Goal: Information Seeking & Learning: Learn about a topic

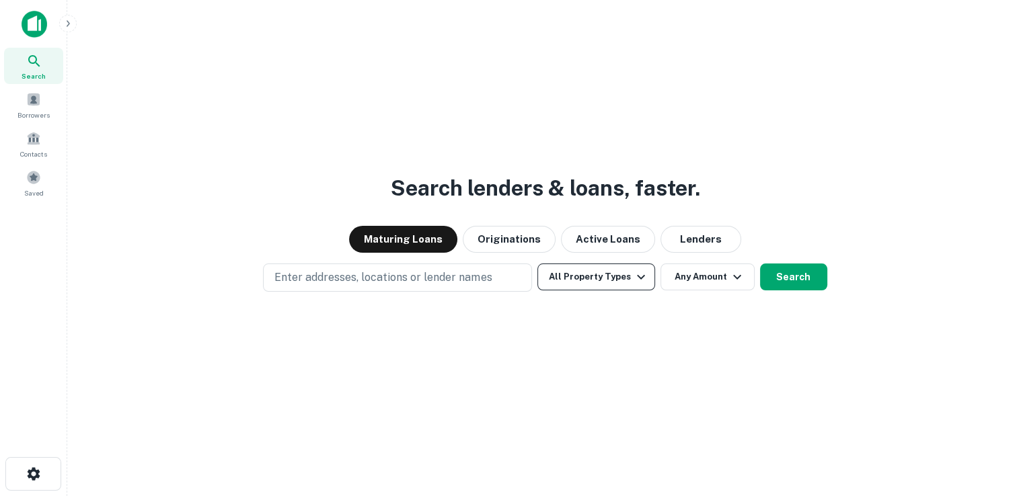
click at [637, 278] on icon "button" at bounding box center [641, 277] width 8 height 5
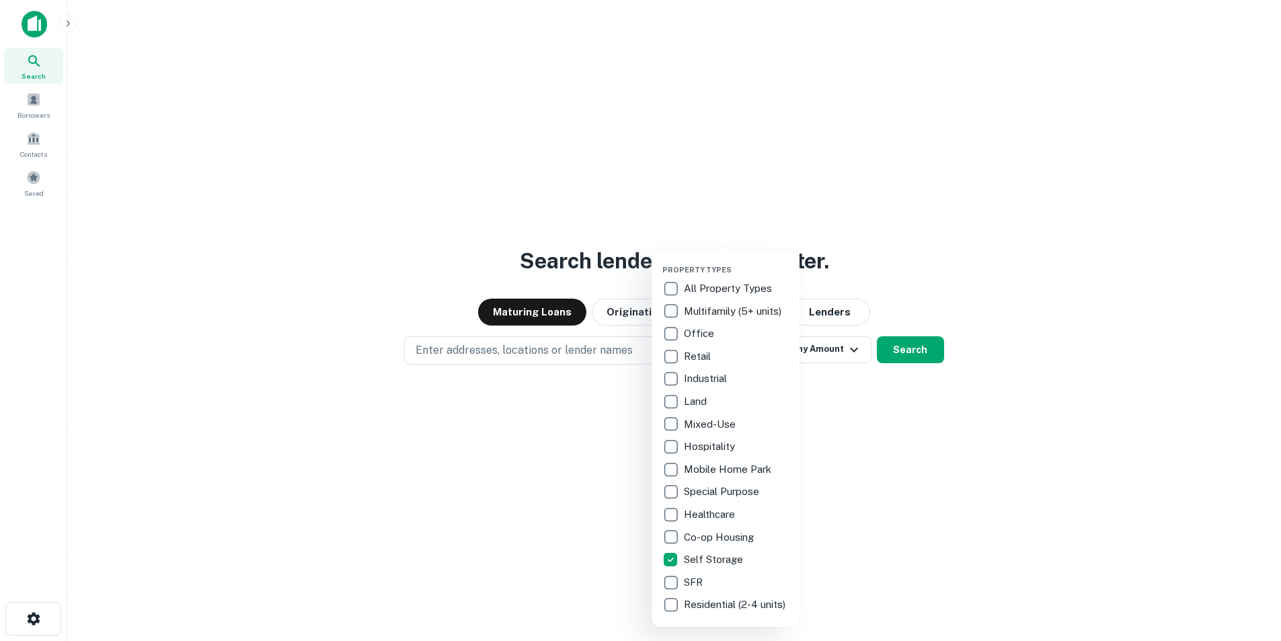
click at [1022, 496] on div at bounding box center [640, 320] width 1281 height 641
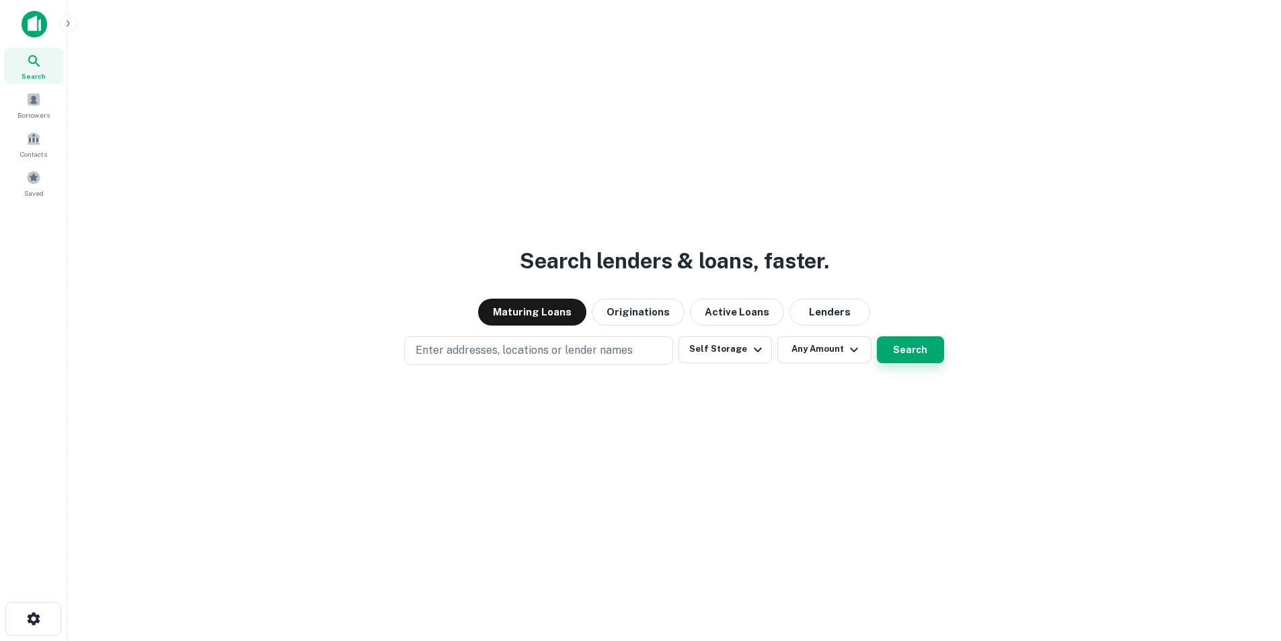
click at [914, 350] on button "Search" at bounding box center [910, 349] width 67 height 27
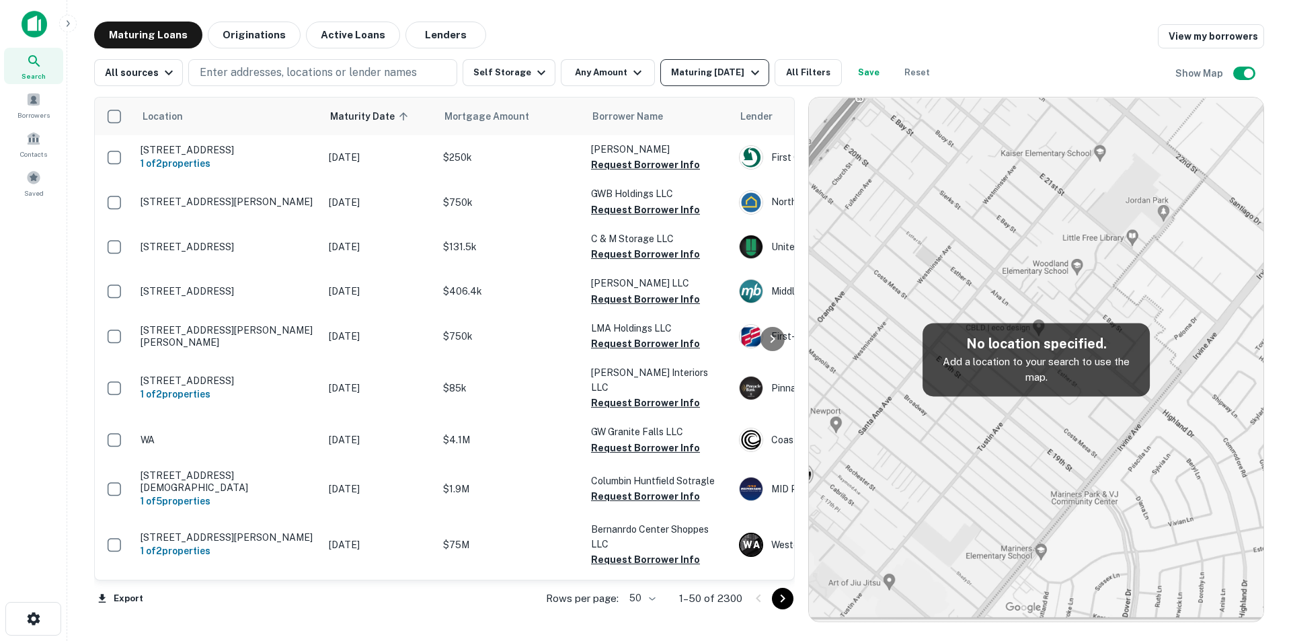
click at [747, 71] on icon "button" at bounding box center [755, 73] width 16 height 16
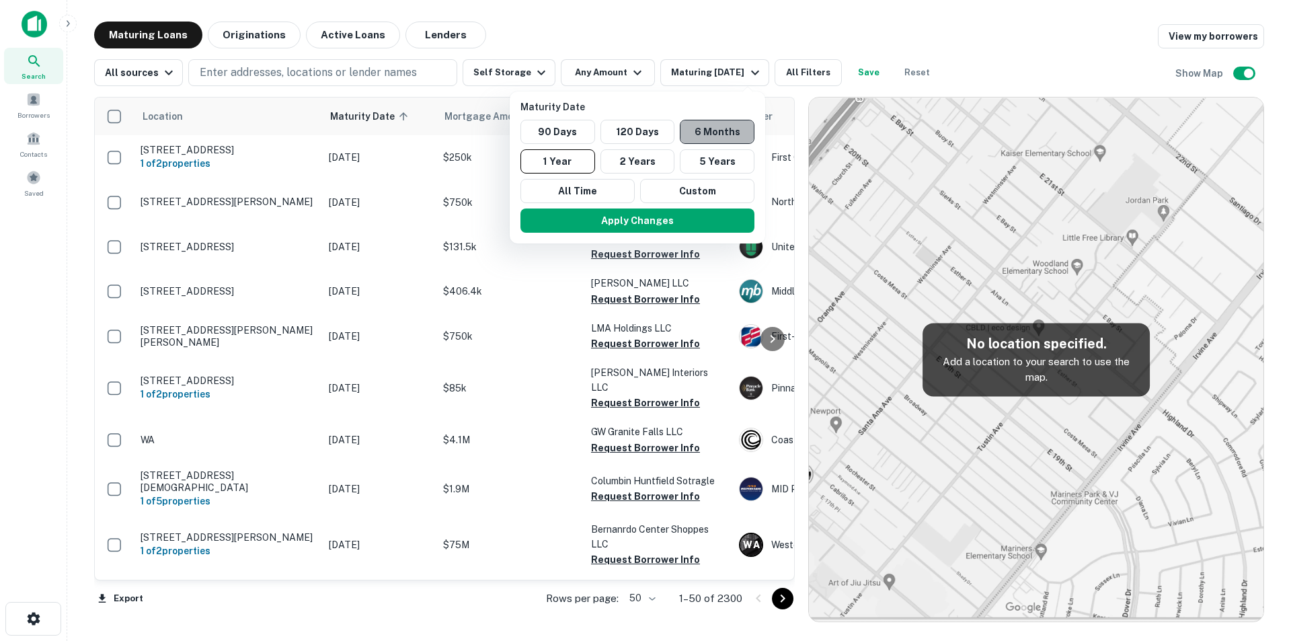
click at [715, 129] on button "6 Months" at bounding box center [717, 132] width 75 height 24
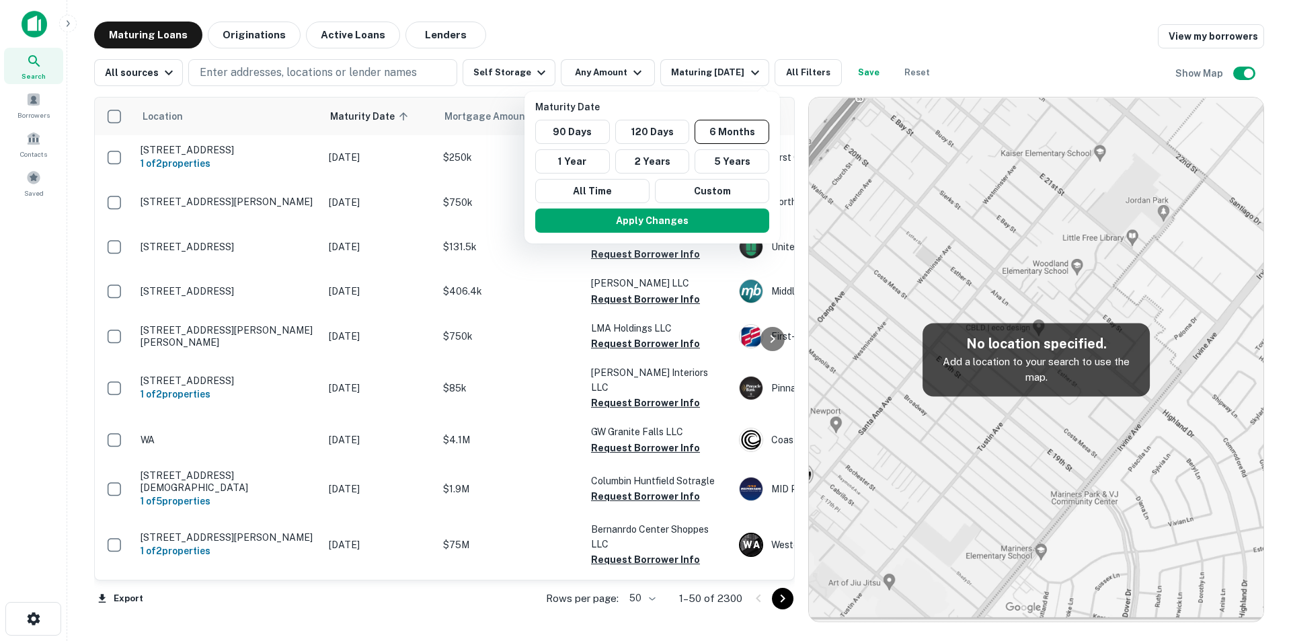
click at [771, 31] on div at bounding box center [645, 320] width 1291 height 641
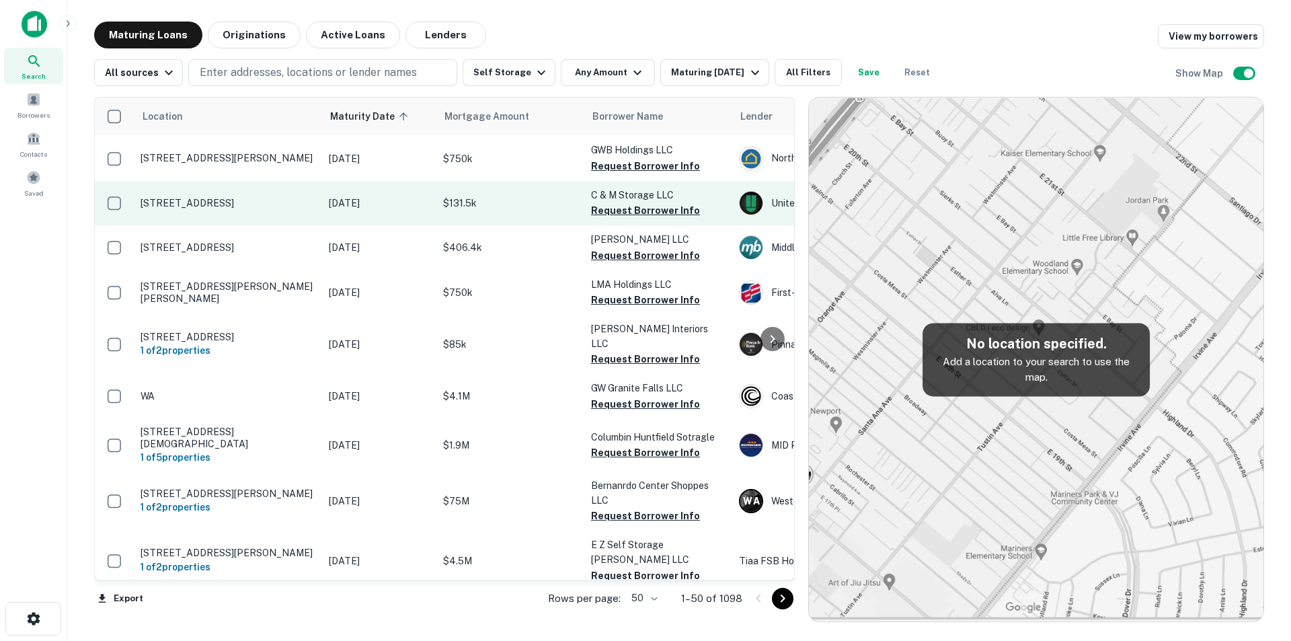
scroll to position [67, 0]
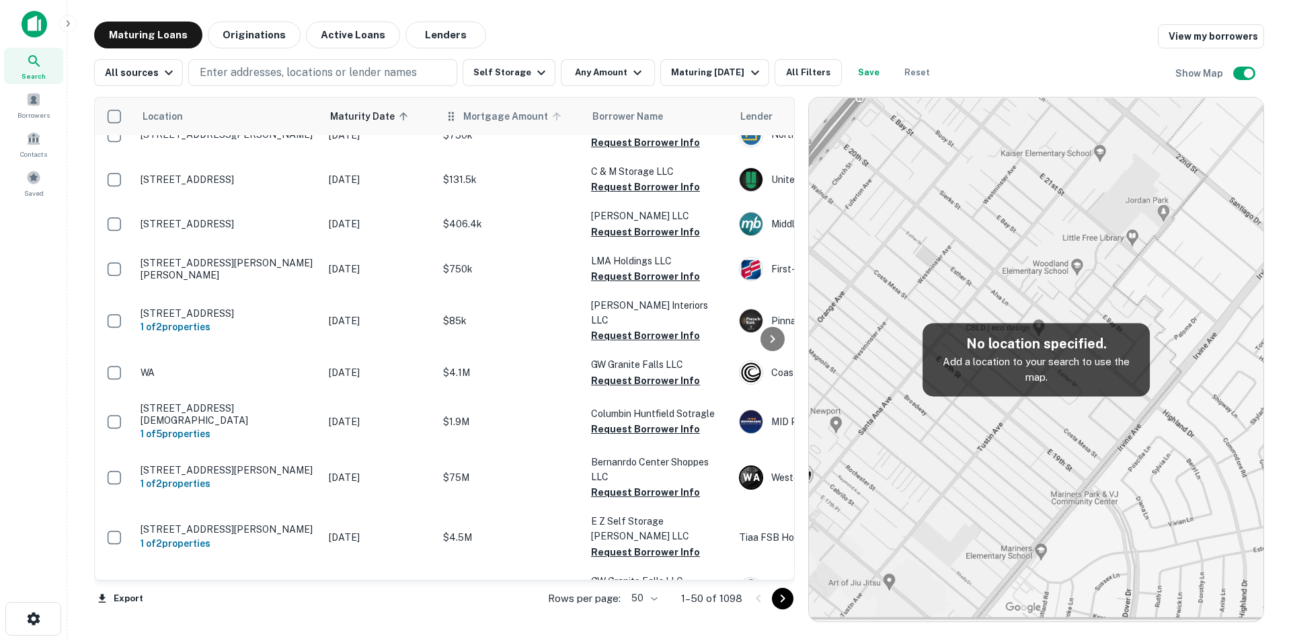
click at [496, 120] on span "Mortgage Amount" at bounding box center [514, 116] width 102 height 16
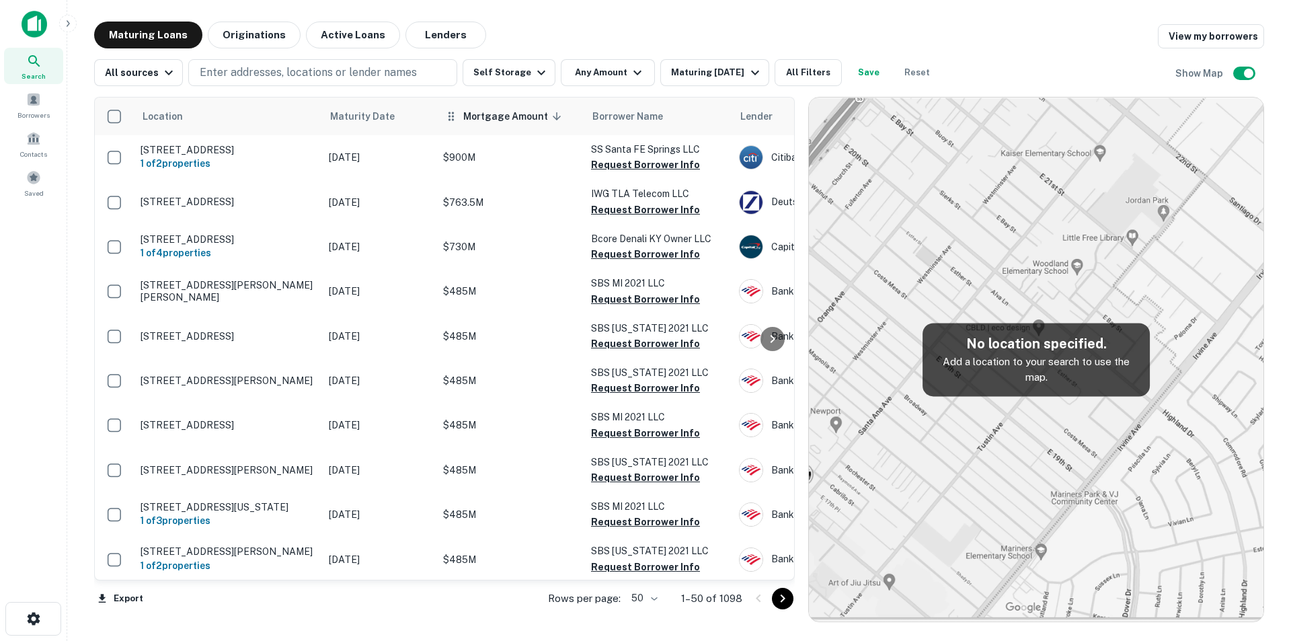
click at [488, 119] on span "Mortgage Amount sorted descending" at bounding box center [514, 116] width 102 height 16
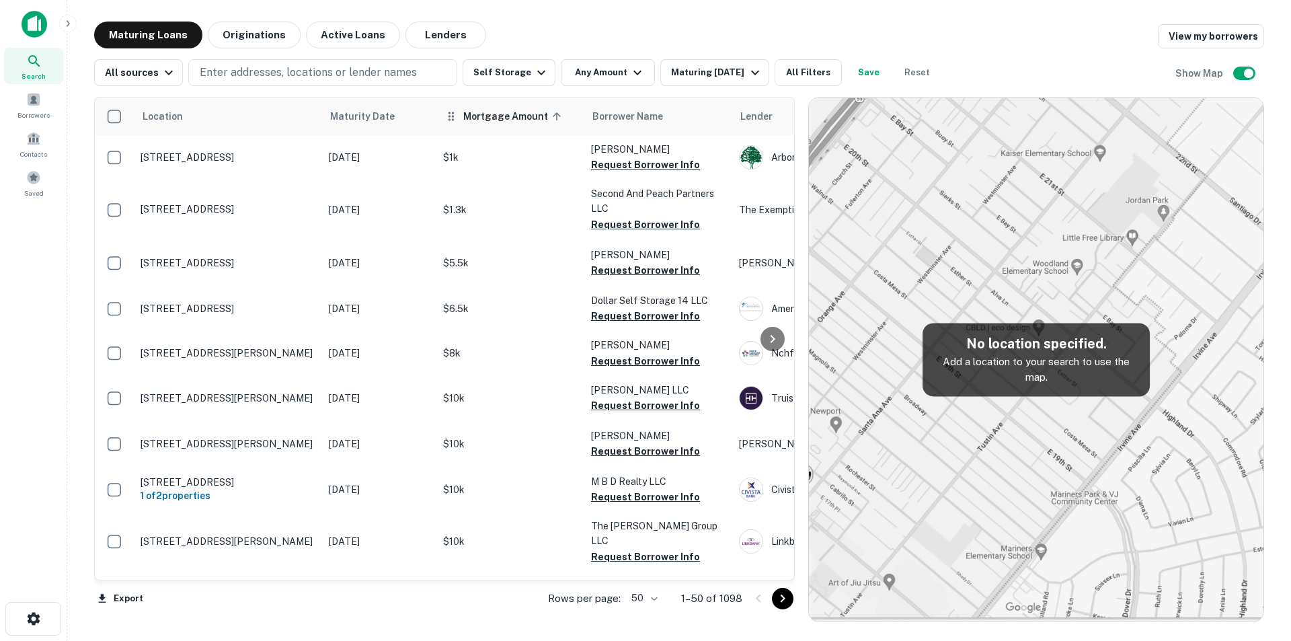
click at [499, 111] on span "Mortgage Amount sorted ascending" at bounding box center [514, 116] width 102 height 16
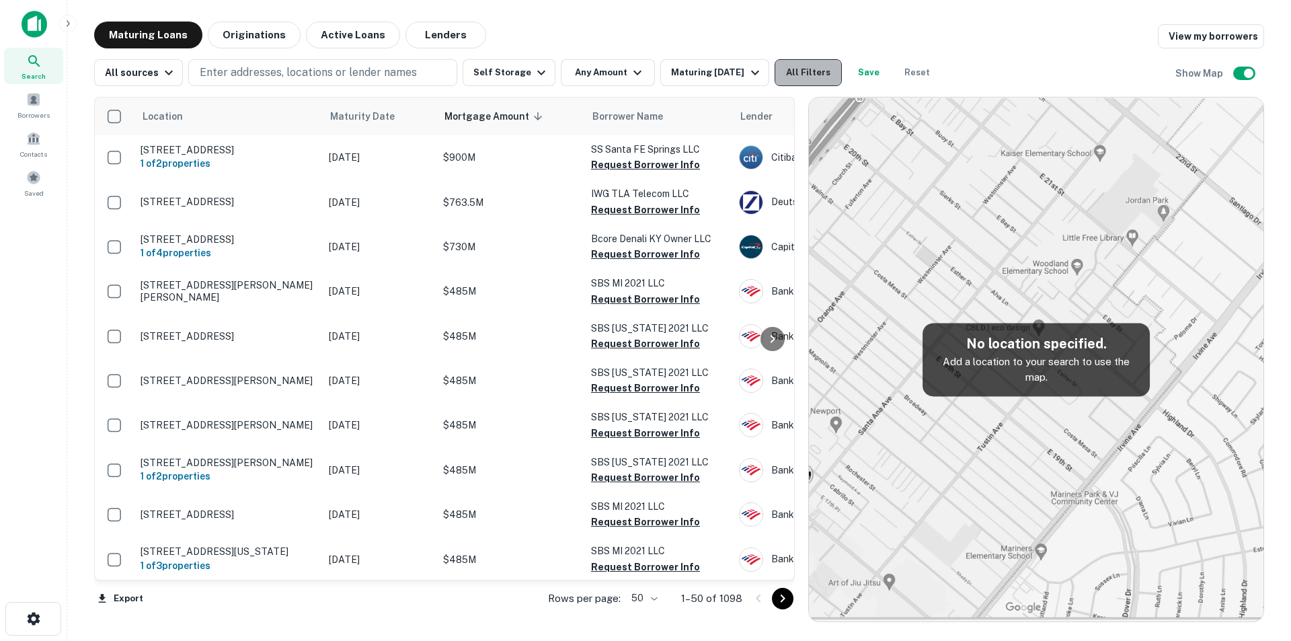
click at [818, 75] on button "All Filters" at bounding box center [808, 72] width 67 height 27
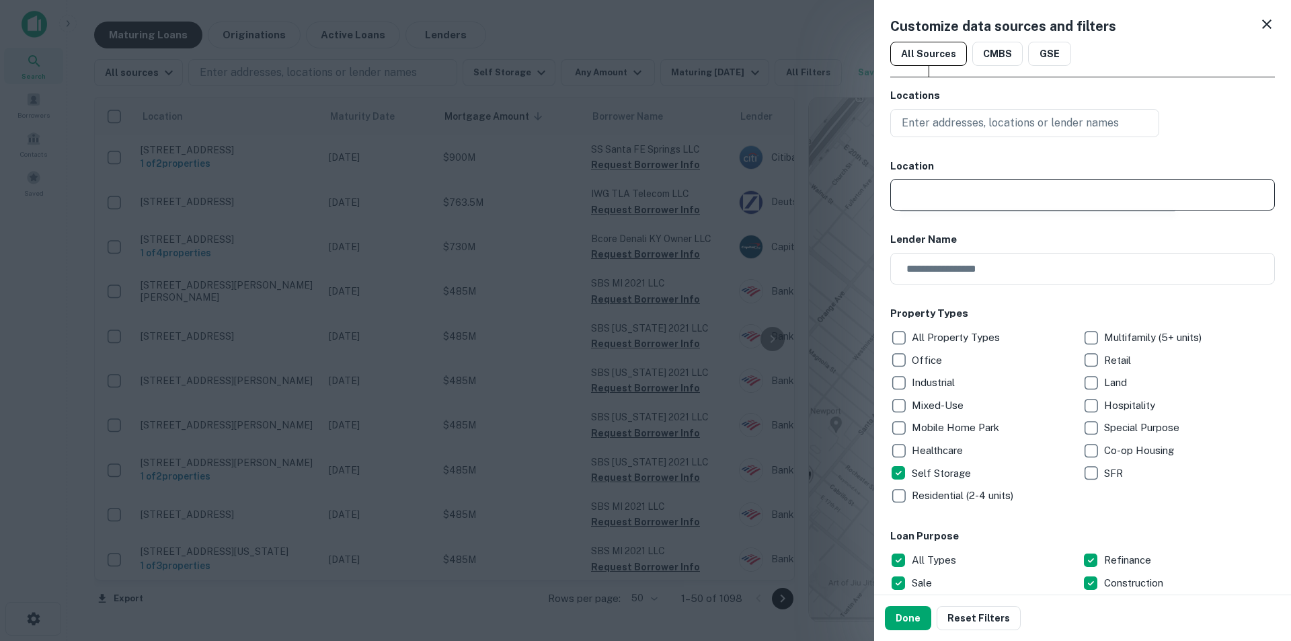
click at [1022, 195] on input "text" at bounding box center [1087, 195] width 375 height 32
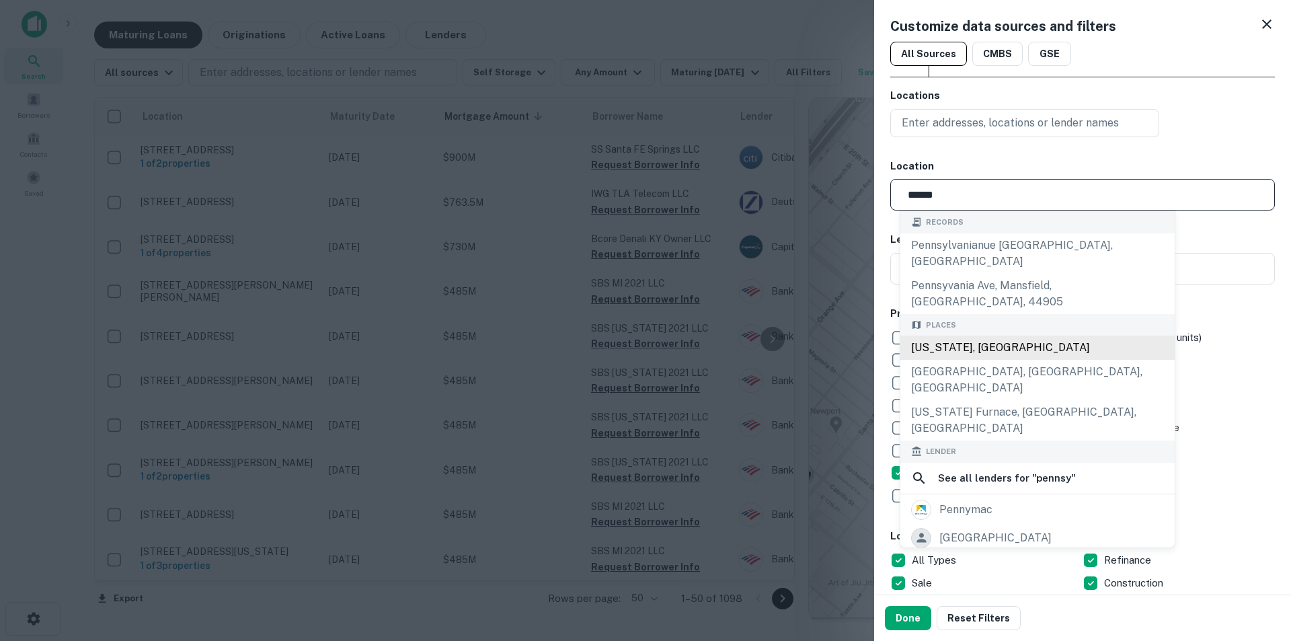
click at [997, 336] on div "[US_STATE], [GEOGRAPHIC_DATA]" at bounding box center [1037, 348] width 274 height 24
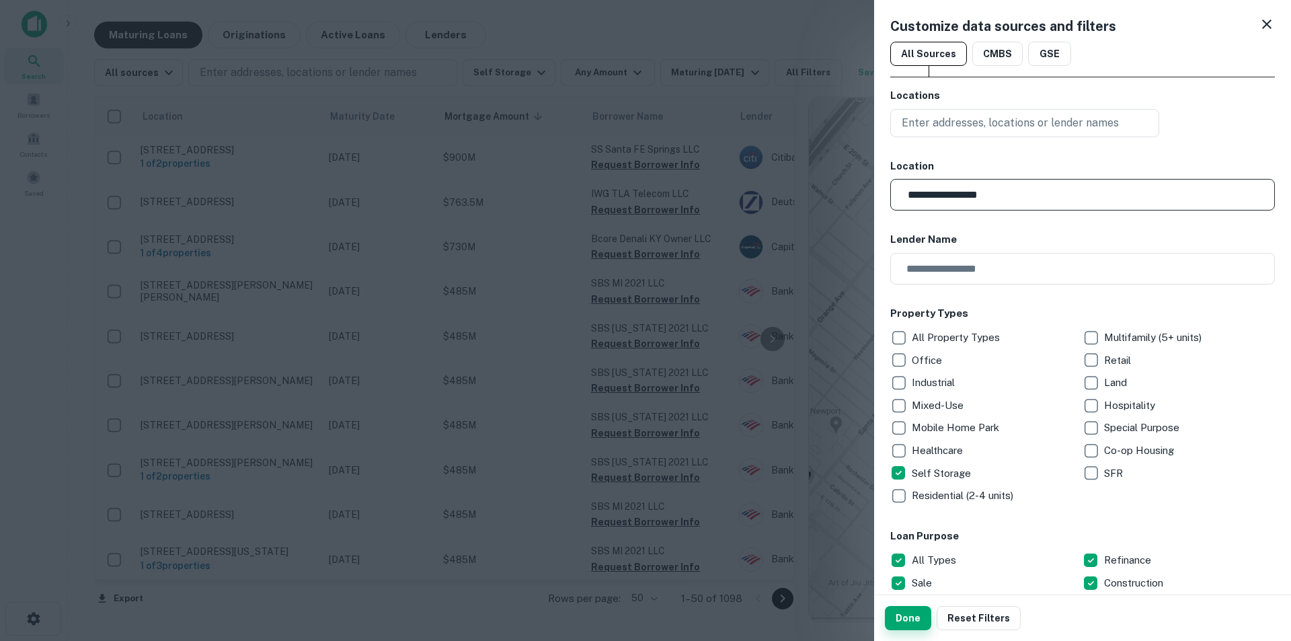
type input "**********"
click at [923, 496] on button "Done" at bounding box center [908, 618] width 46 height 24
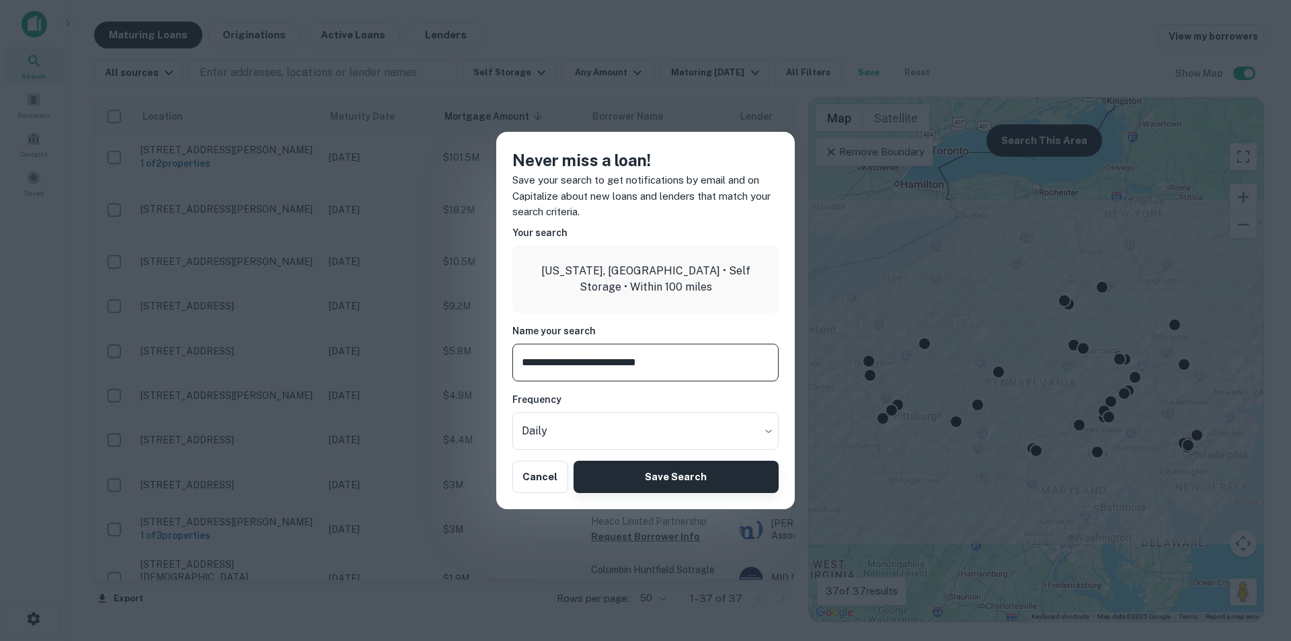
type input "**********"
click at [664, 486] on button "Save Search" at bounding box center [676, 477] width 205 height 32
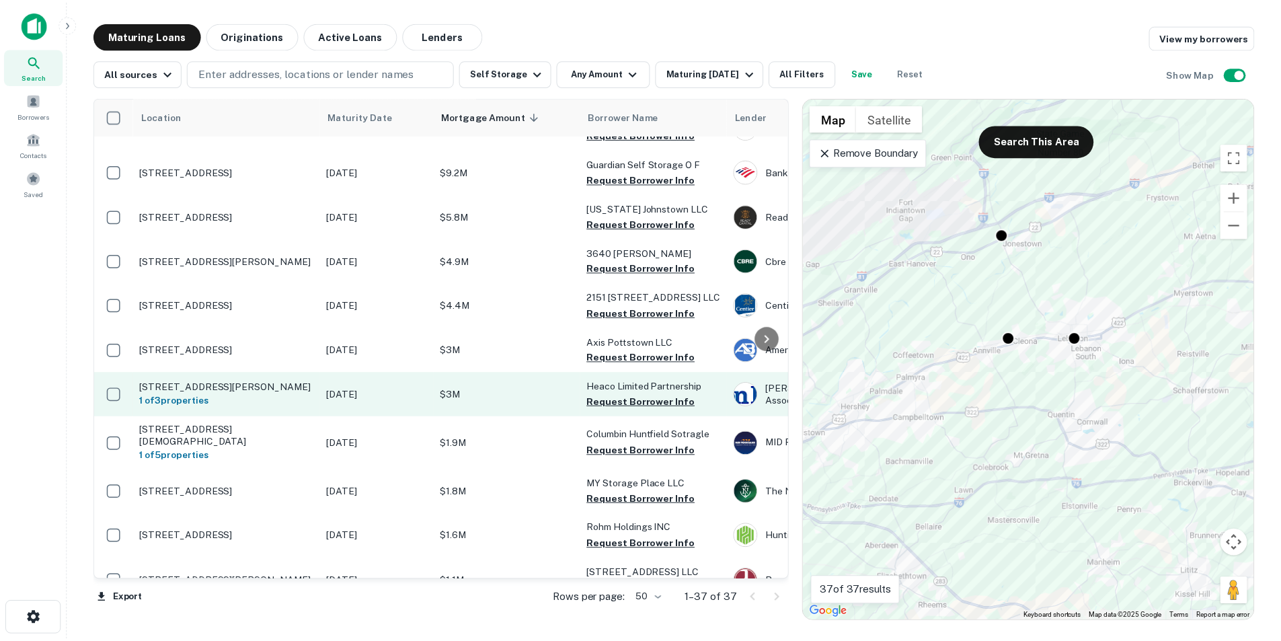
scroll to position [202, 0]
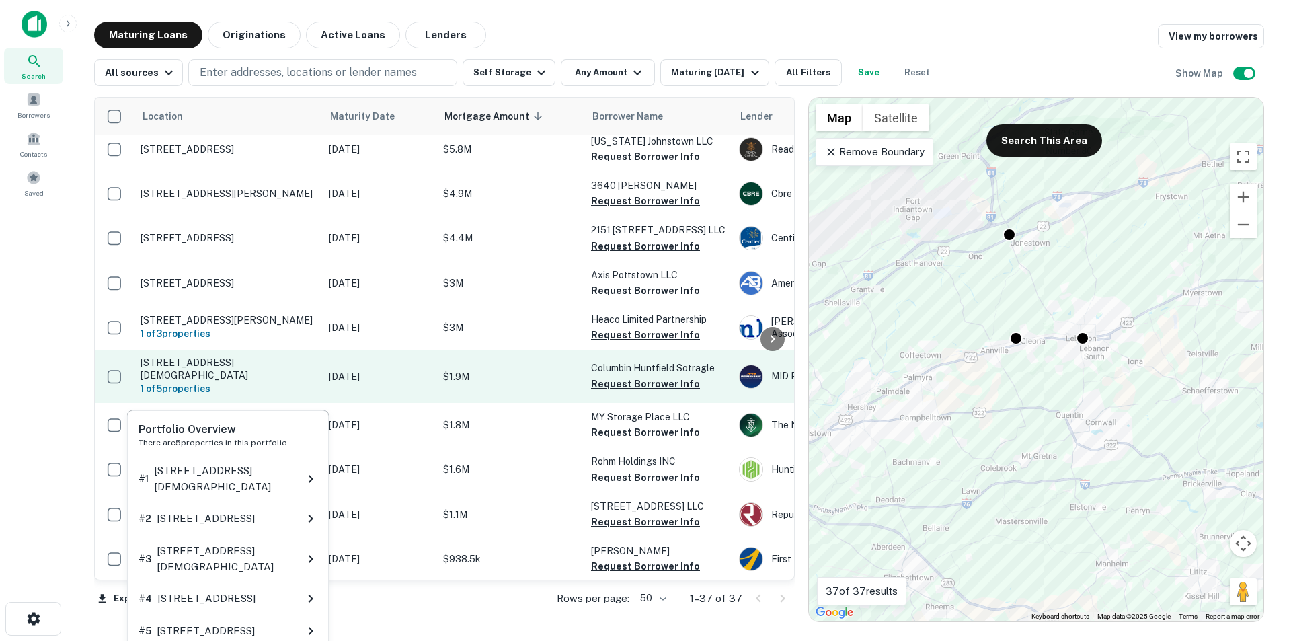
click at [186, 391] on h6 "1 of 5 properties" at bounding box center [228, 388] width 175 height 15
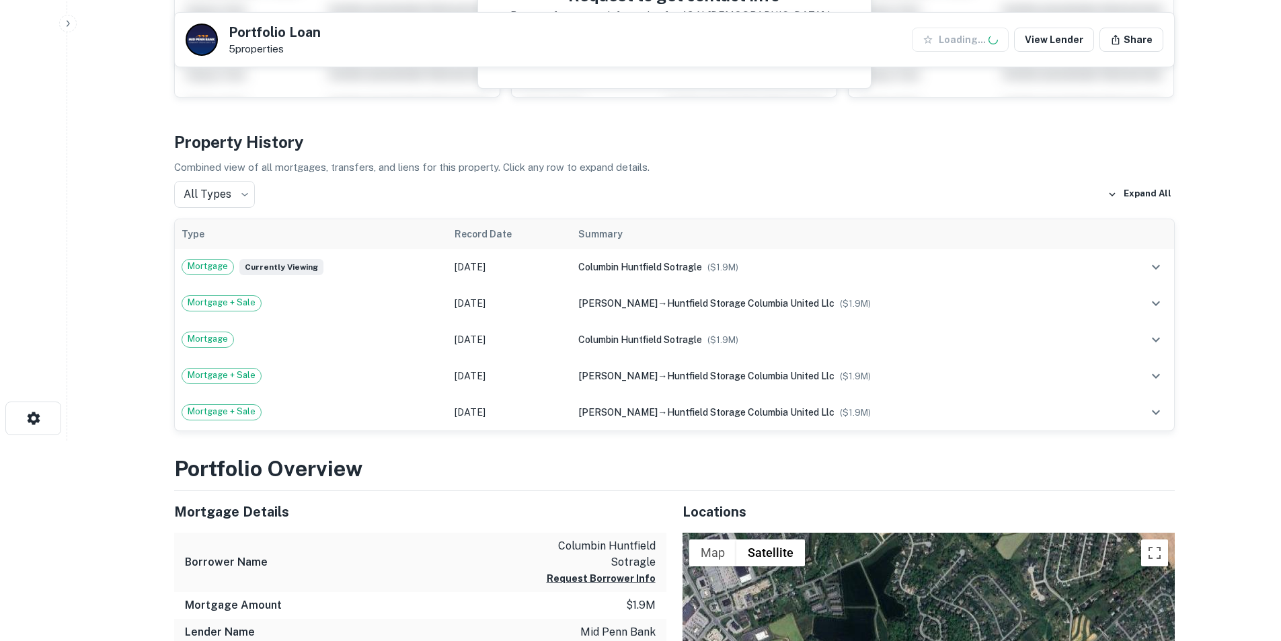
scroll to position [202, 0]
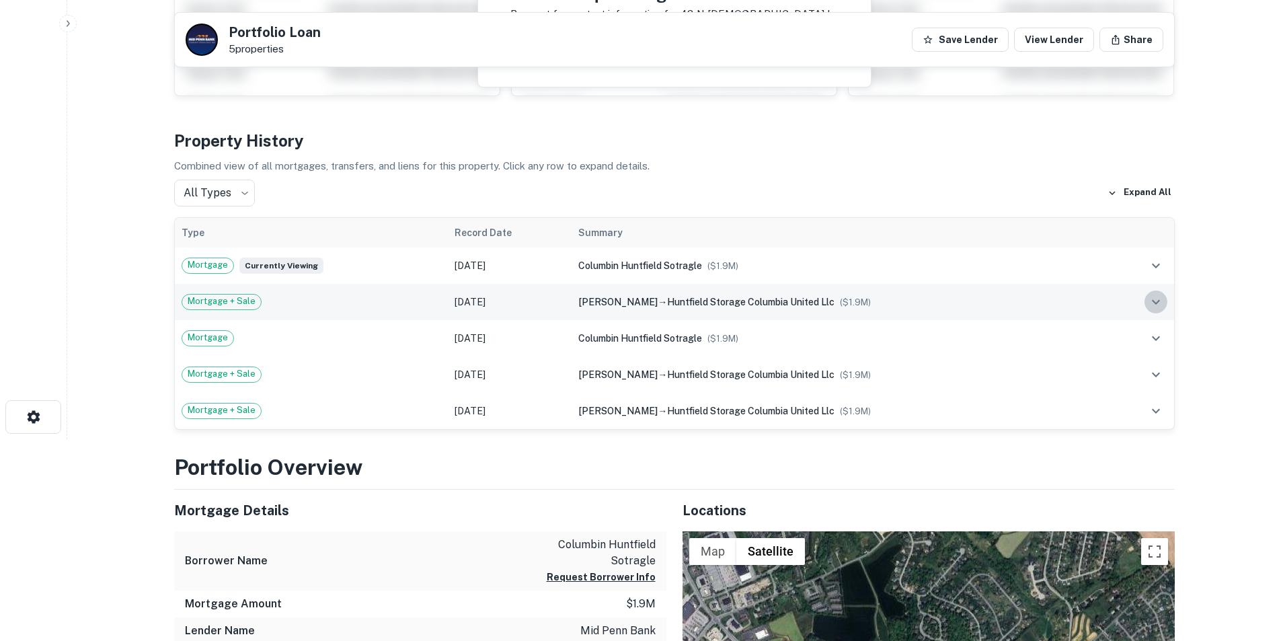
click at [1022, 302] on icon "expand row" at bounding box center [1156, 302] width 16 height 16
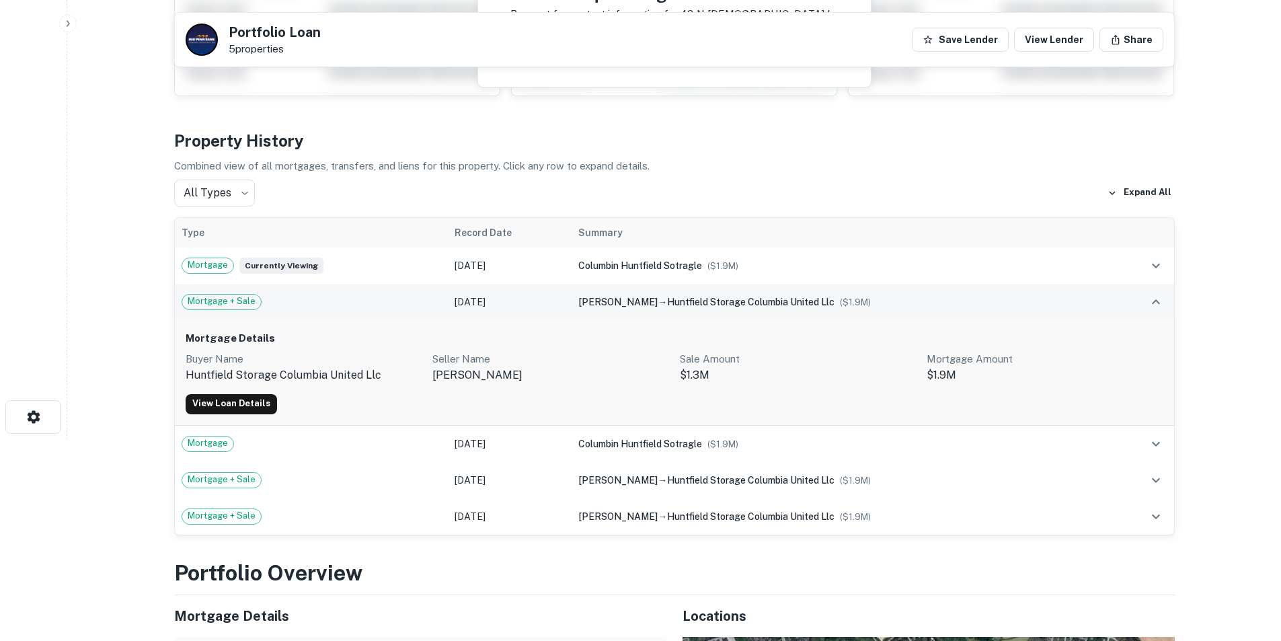
scroll to position [269, 0]
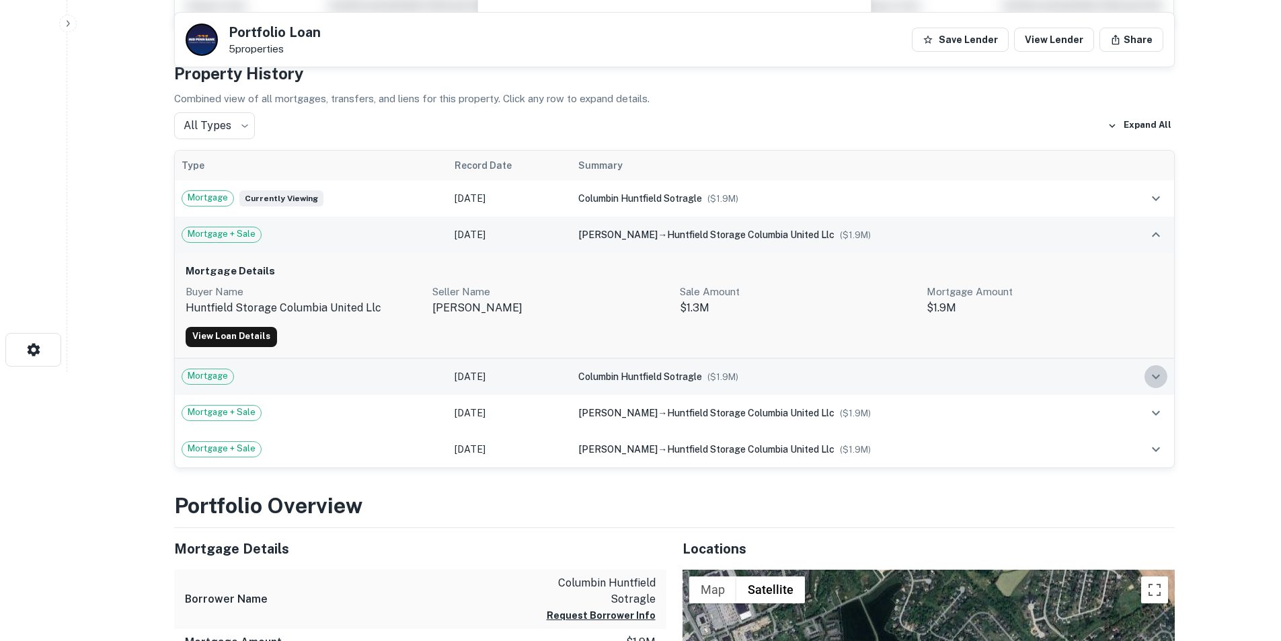
click at [1022, 374] on icon "expand row" at bounding box center [1156, 376] width 16 height 16
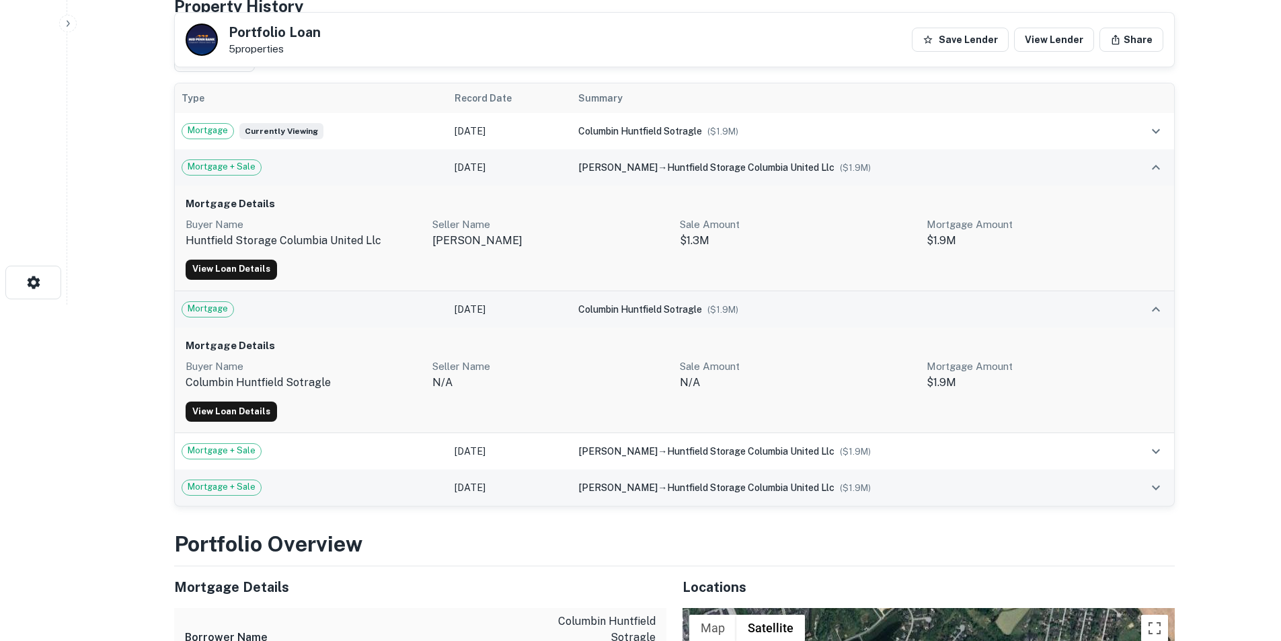
scroll to position [403, 0]
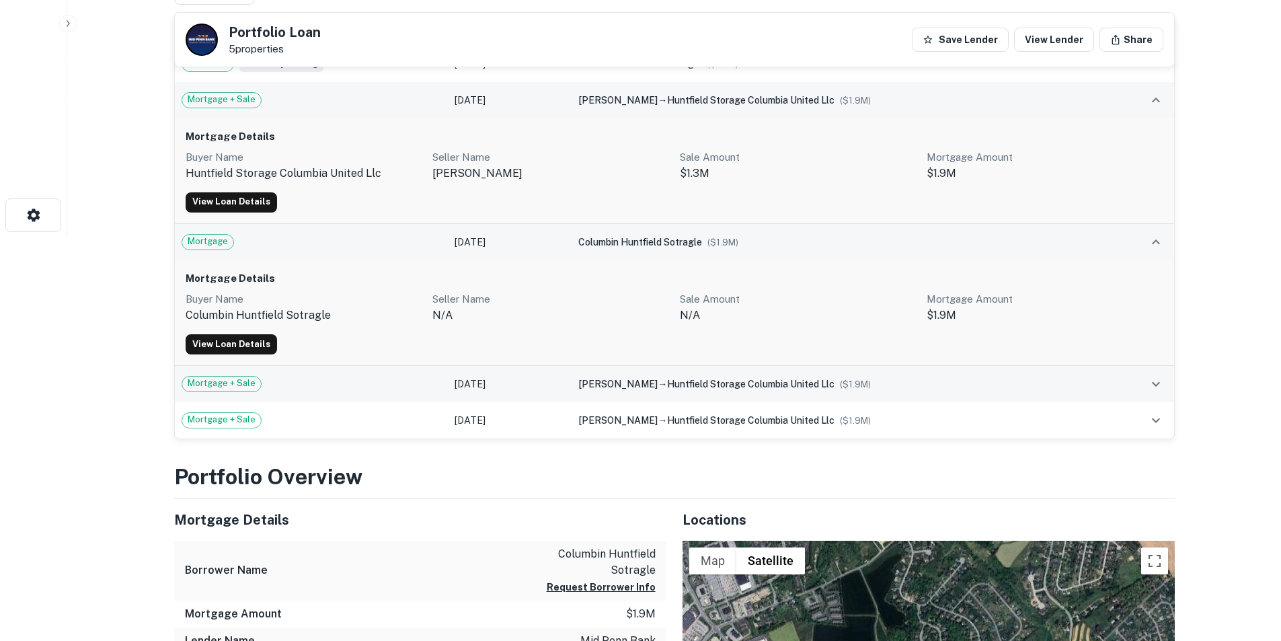
click at [1022, 382] on icon "expand row" at bounding box center [1156, 384] width 16 height 16
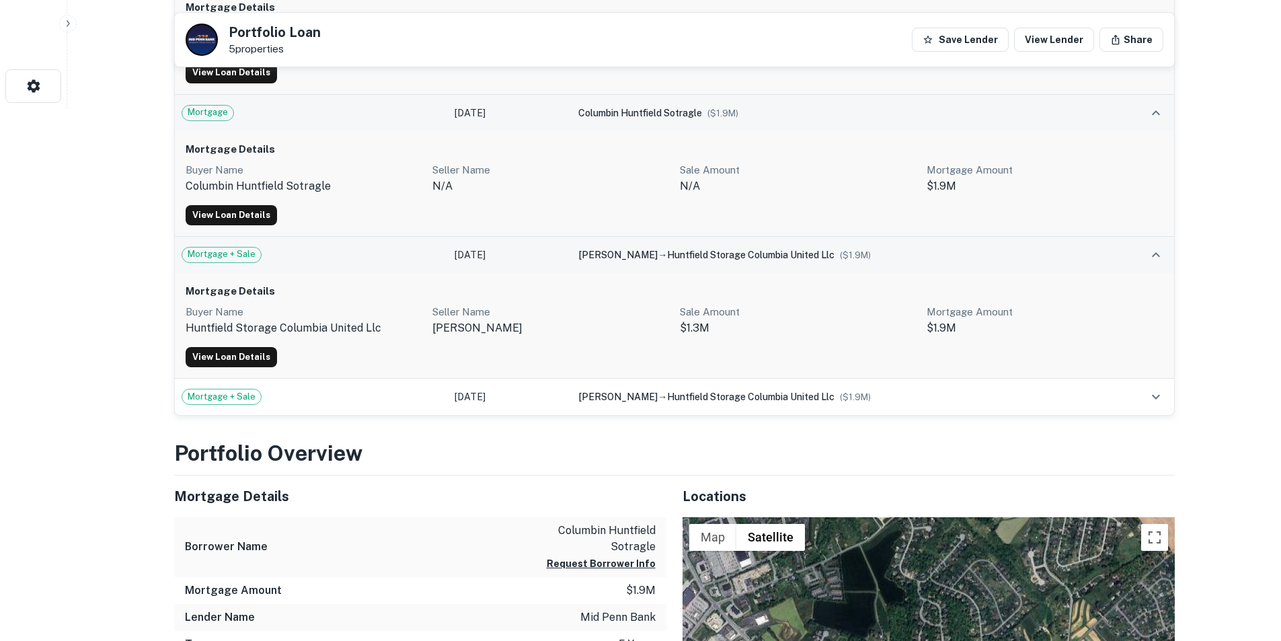
scroll to position [538, 0]
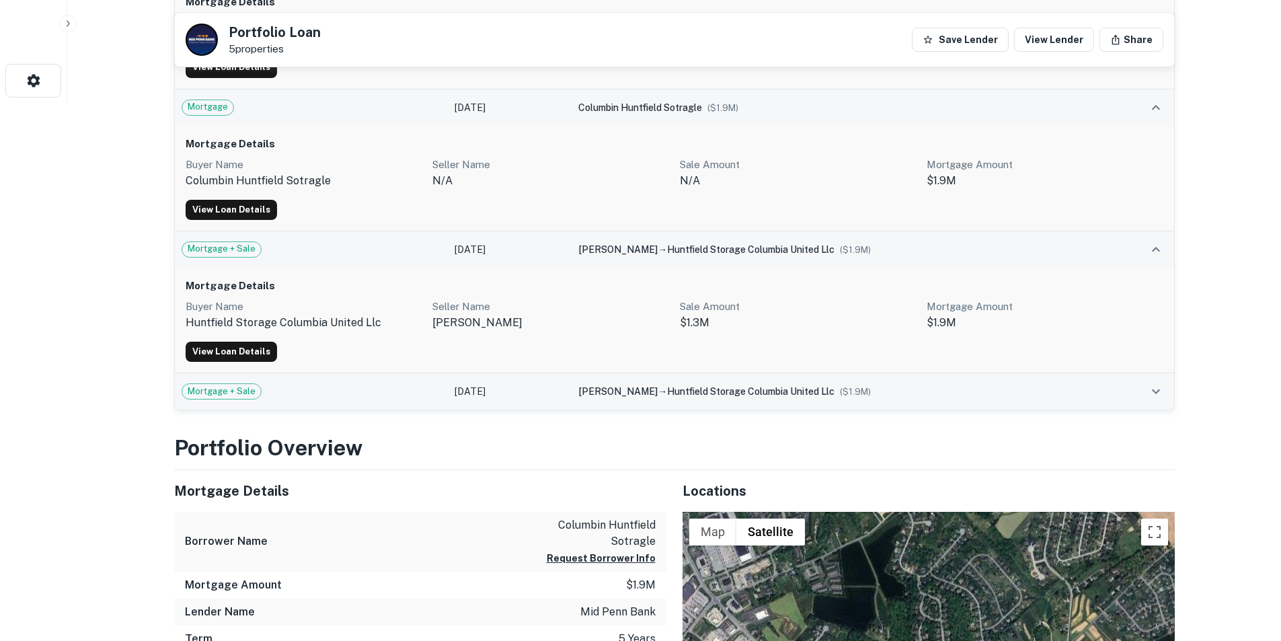
click at [1022, 389] on icon "expand row" at bounding box center [1156, 391] width 16 height 16
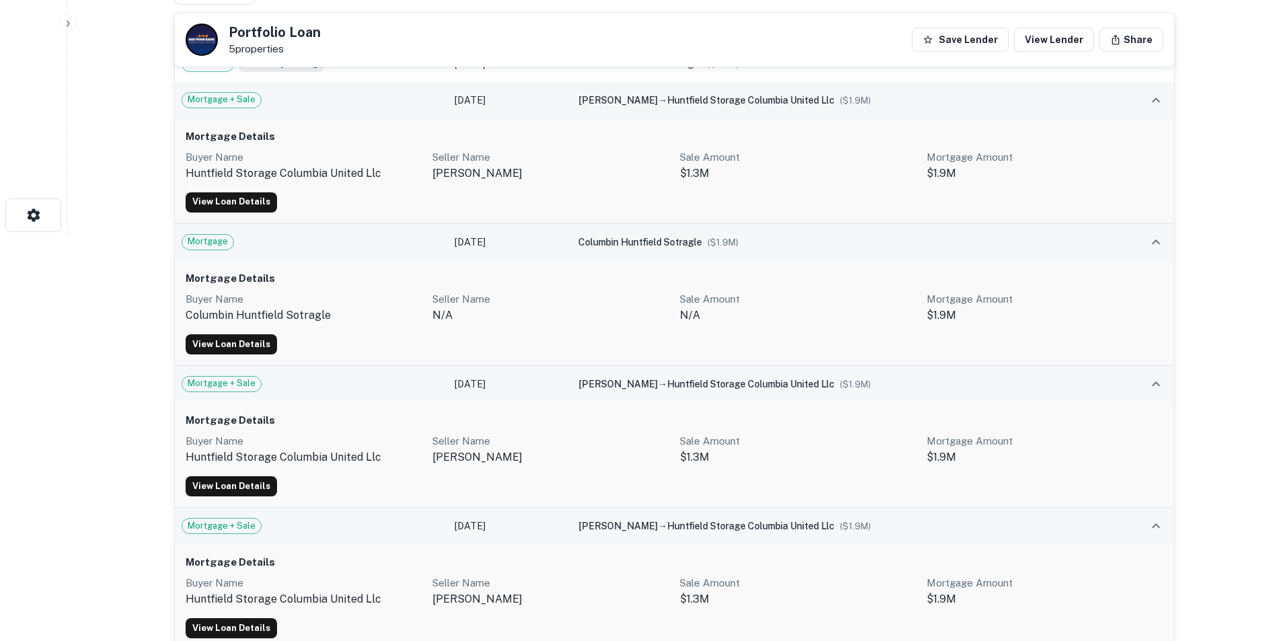
scroll to position [67, 0]
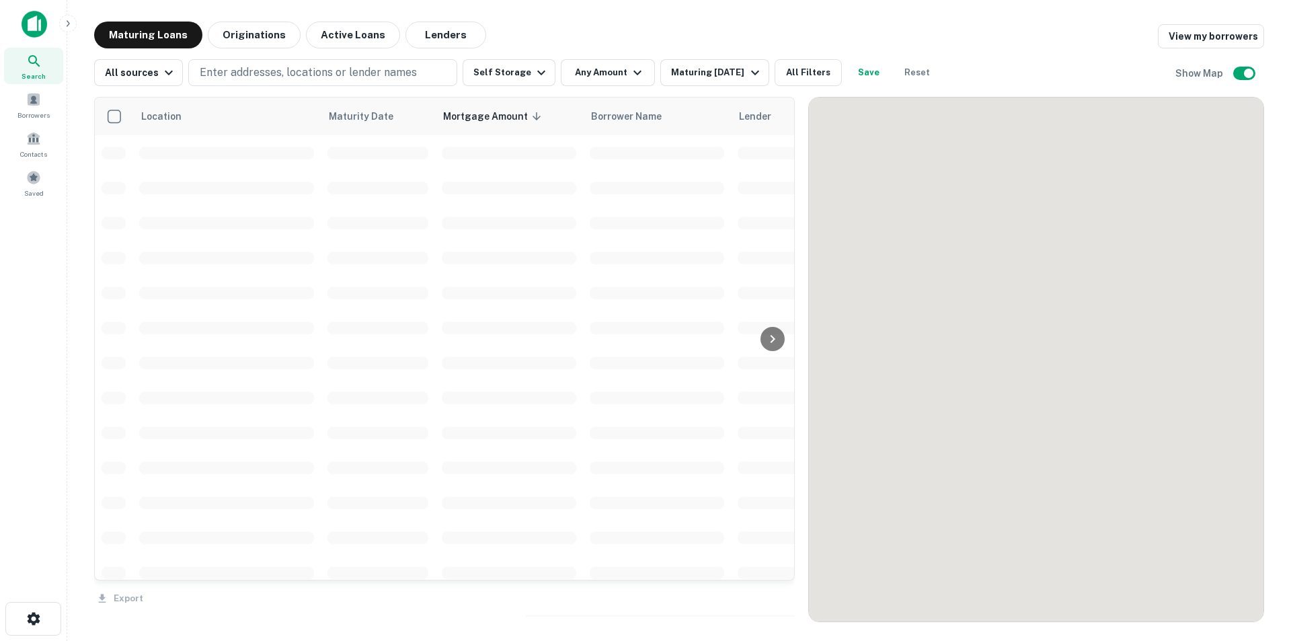
scroll to position [202, 0]
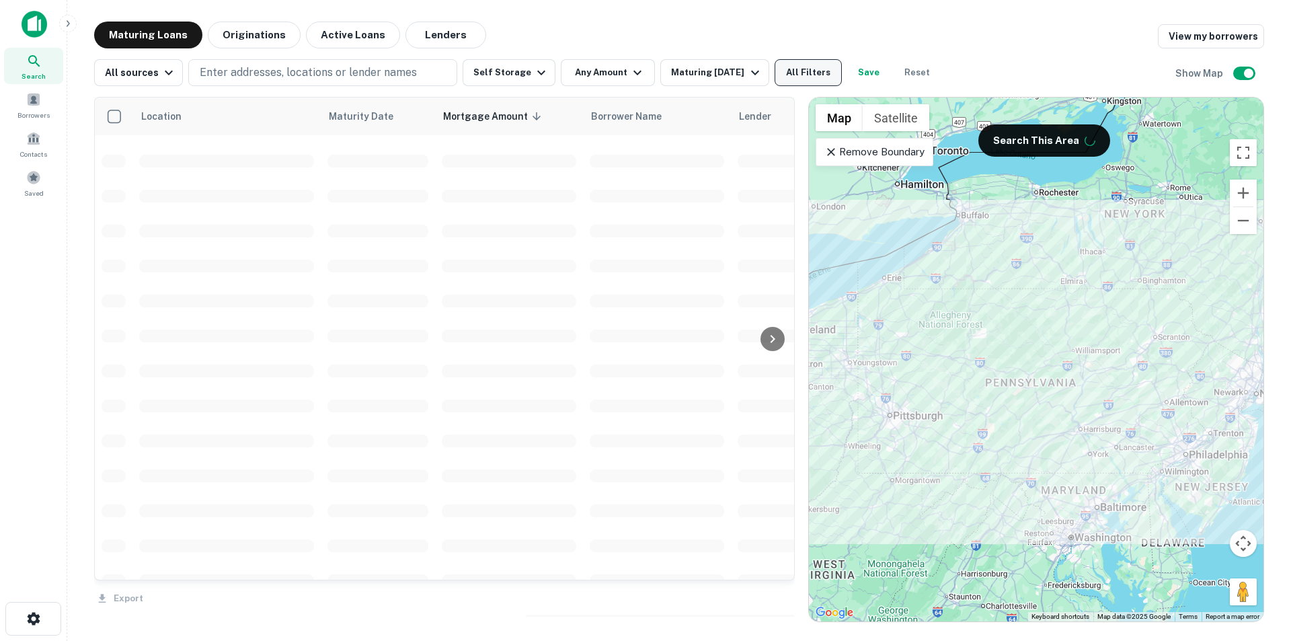
click at [828, 77] on button "All Filters" at bounding box center [808, 72] width 67 height 27
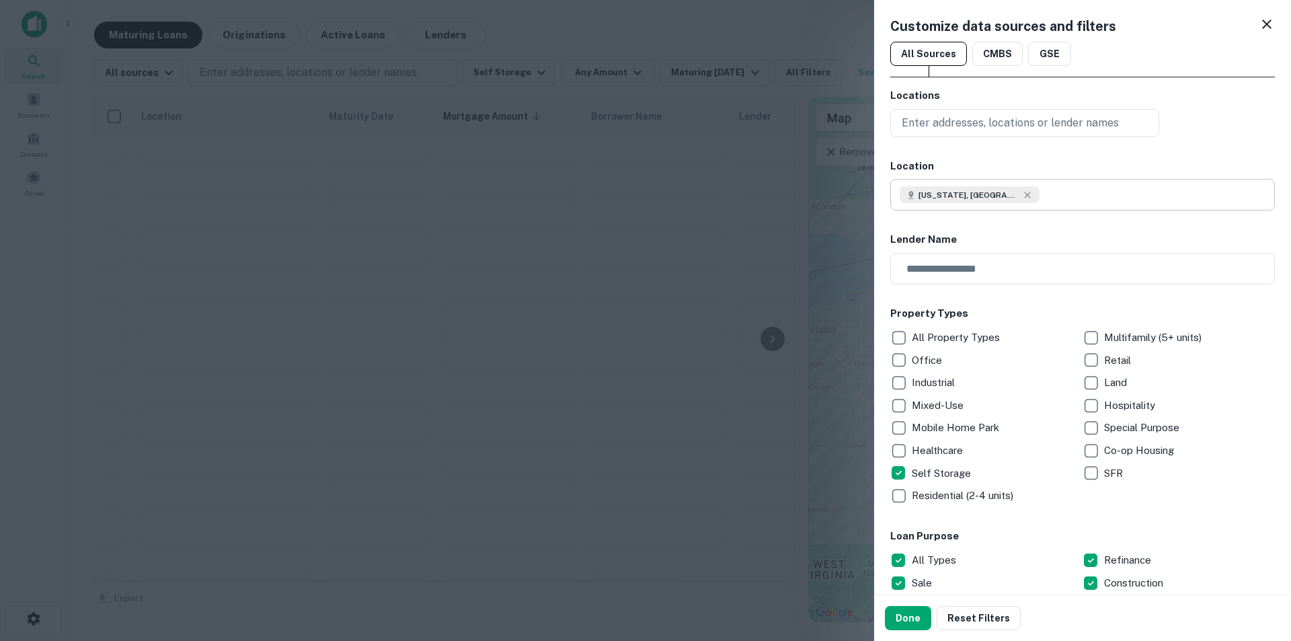
click at [1022, 194] on input "text" at bounding box center [1157, 195] width 235 height 32
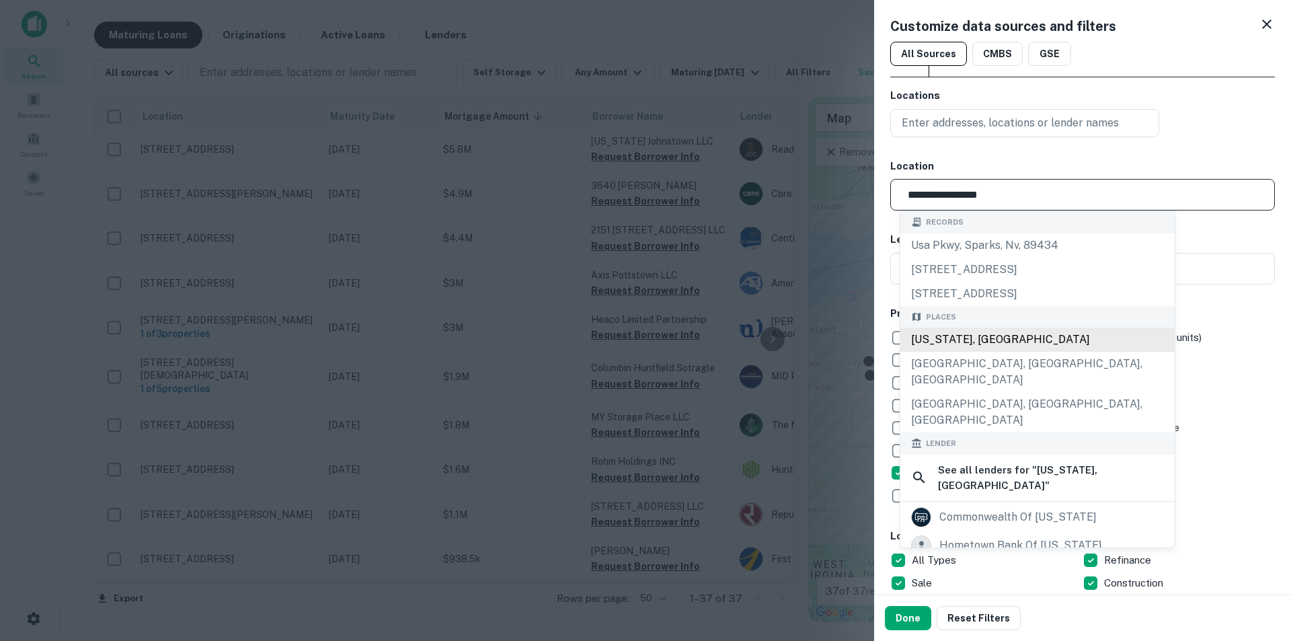
click at [970, 338] on div "[US_STATE], [GEOGRAPHIC_DATA]" at bounding box center [1037, 339] width 274 height 24
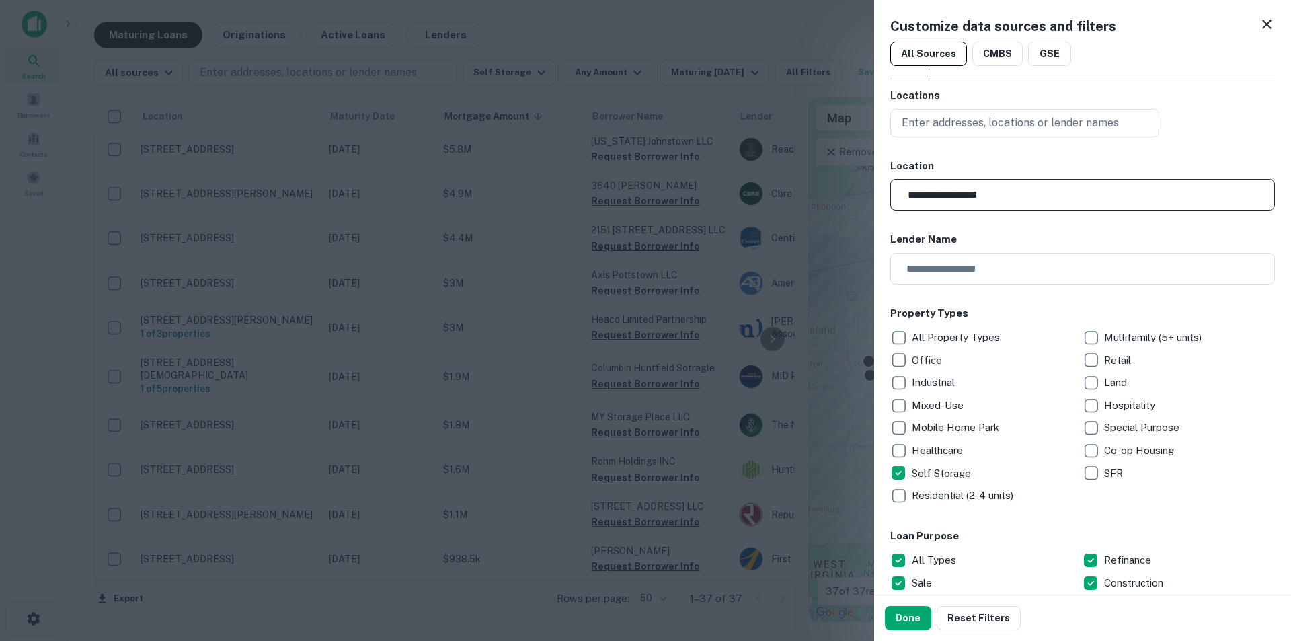
click at [1022, 201] on input "**********" at bounding box center [1087, 195] width 375 height 32
type input "*"
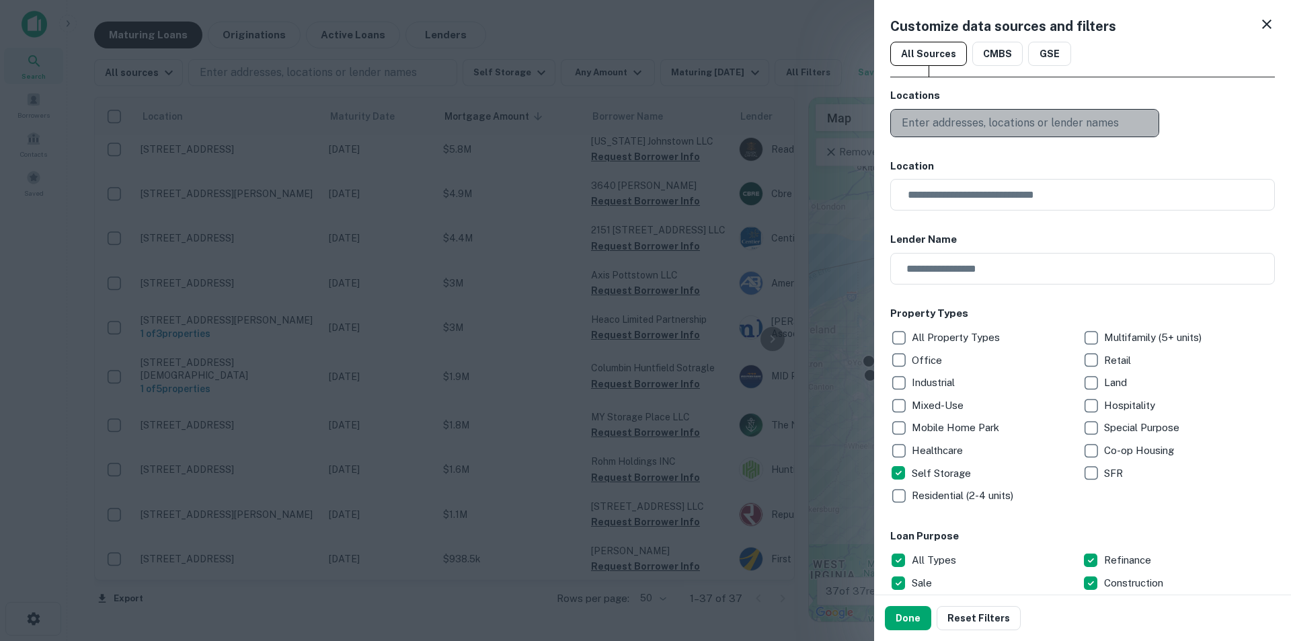
click at [1011, 115] on p "Enter addresses, locations or lender names" at bounding box center [1010, 123] width 217 height 16
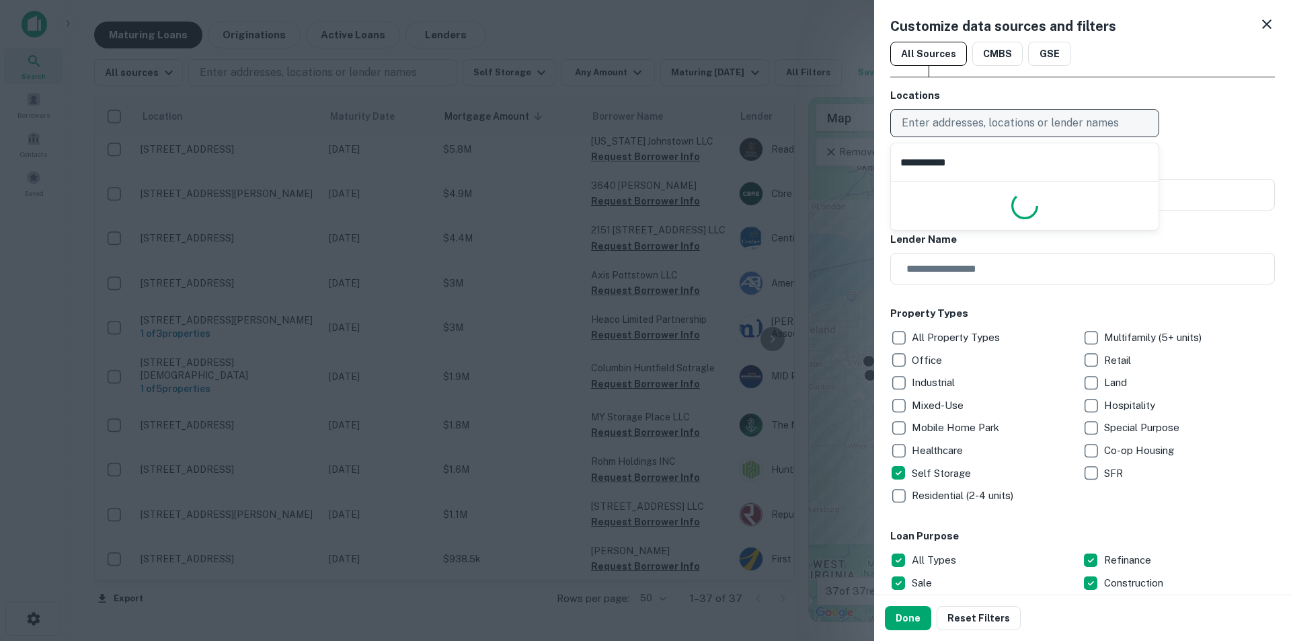
type input "**********"
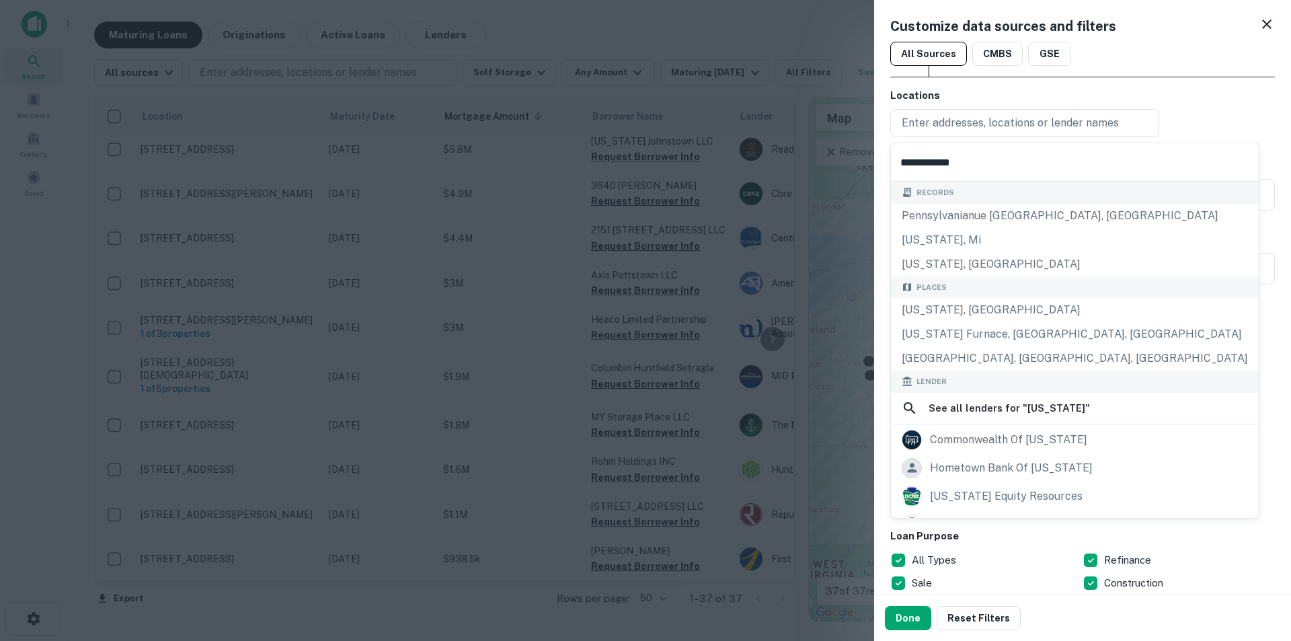
click at [960, 309] on body "Search Borrowers Contacts Saved Maturing Loans Originations Active Loans Lender…" at bounding box center [645, 320] width 1291 height 641
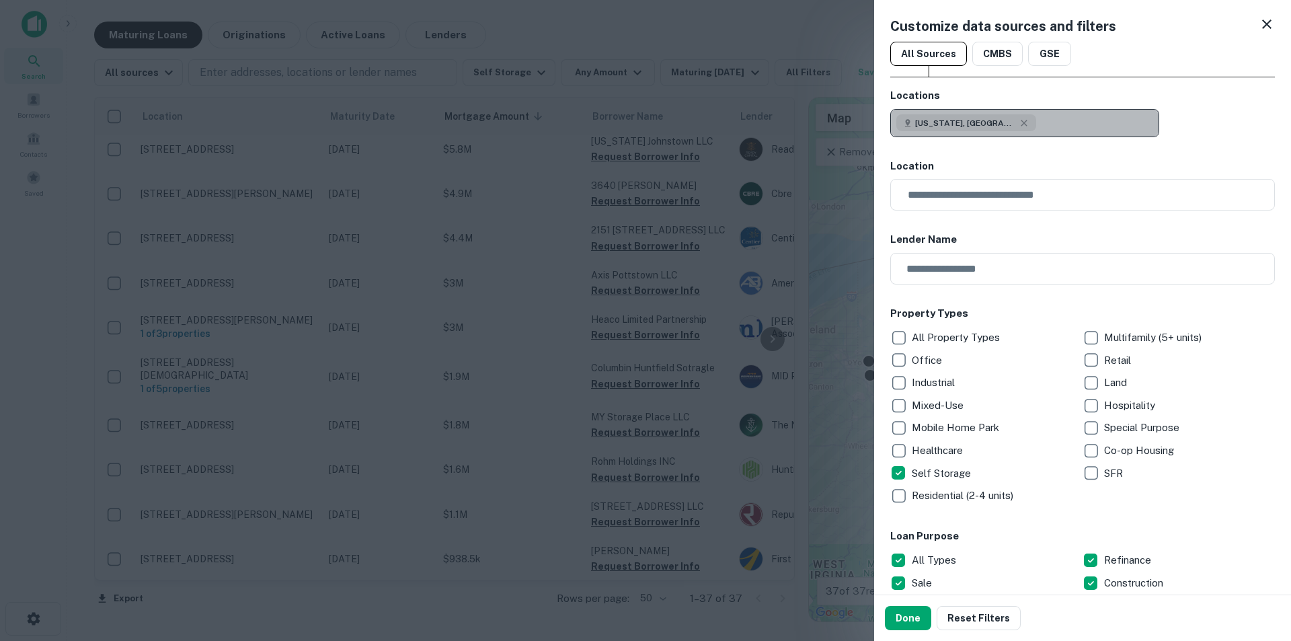
click at [1022, 128] on button "[US_STATE], [GEOGRAPHIC_DATA]" at bounding box center [1024, 123] width 269 height 28
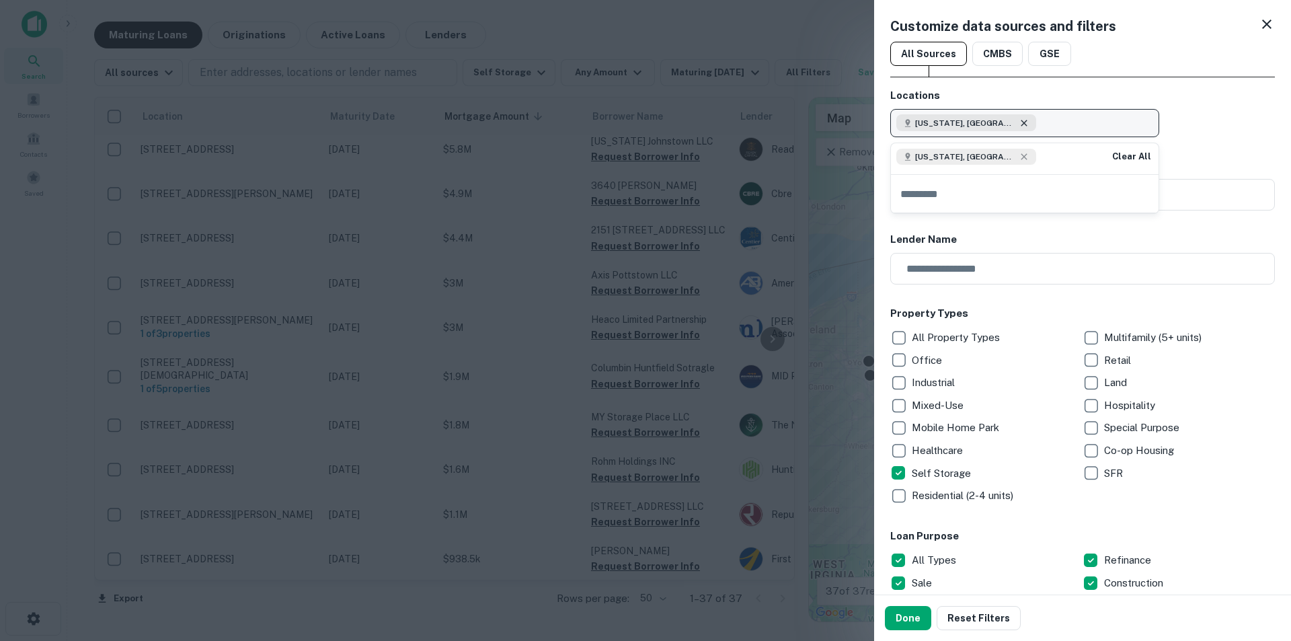
click at [1019, 121] on icon "button" at bounding box center [1024, 123] width 11 height 11
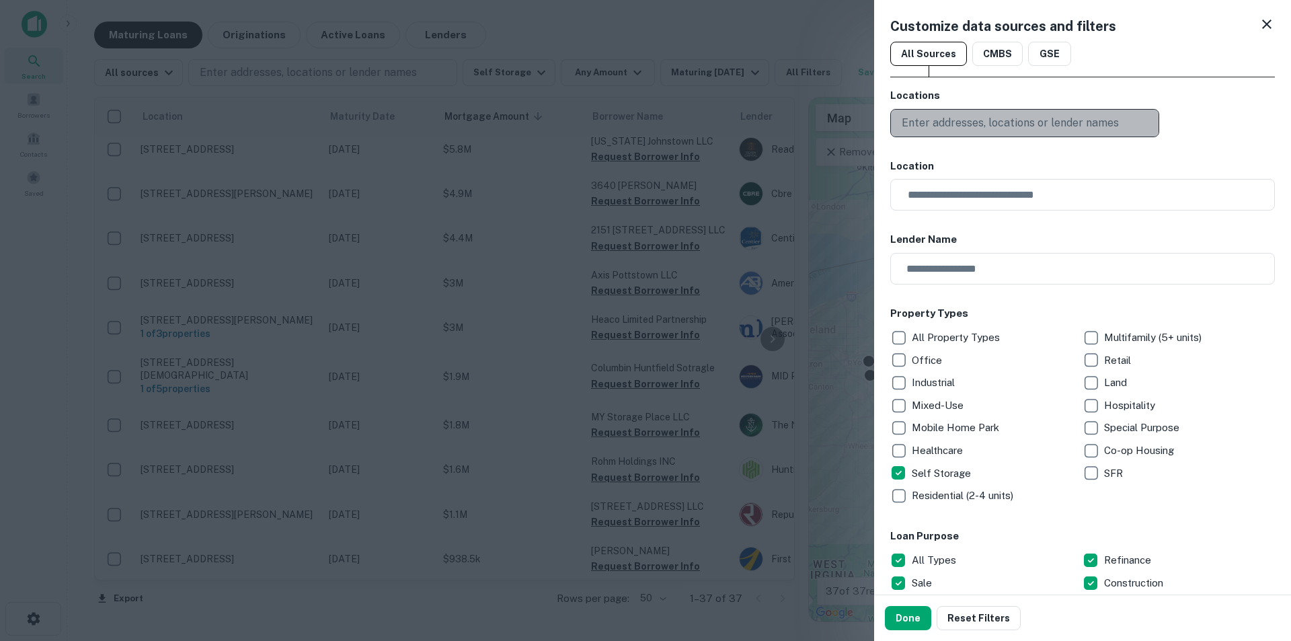
click at [1022, 120] on p "Enter addresses, locations or lender names" at bounding box center [1010, 123] width 217 height 16
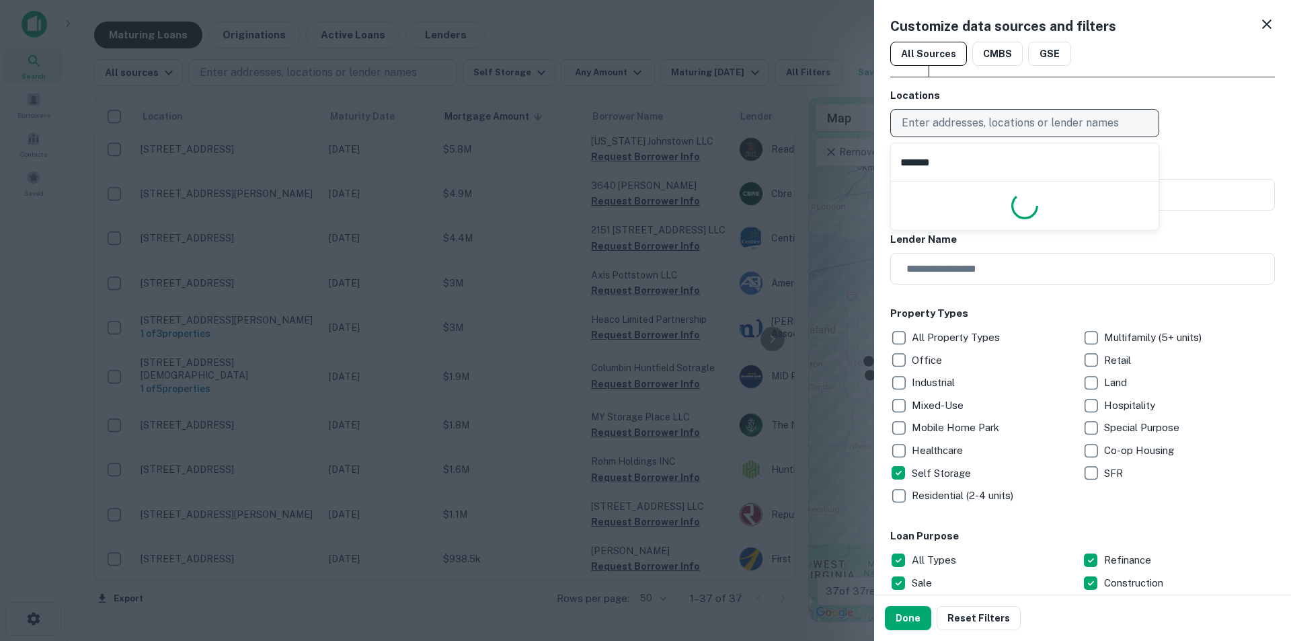
type input "********"
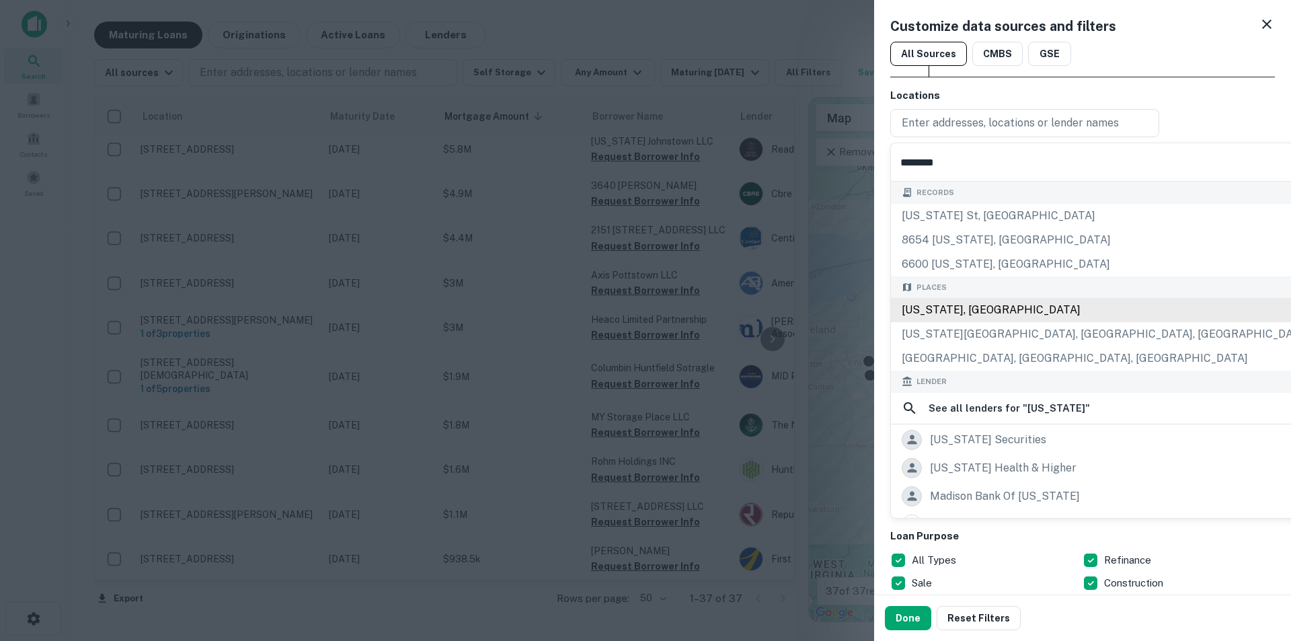
click at [983, 308] on div "[US_STATE], [GEOGRAPHIC_DATA]" at bounding box center [1106, 310] width 430 height 24
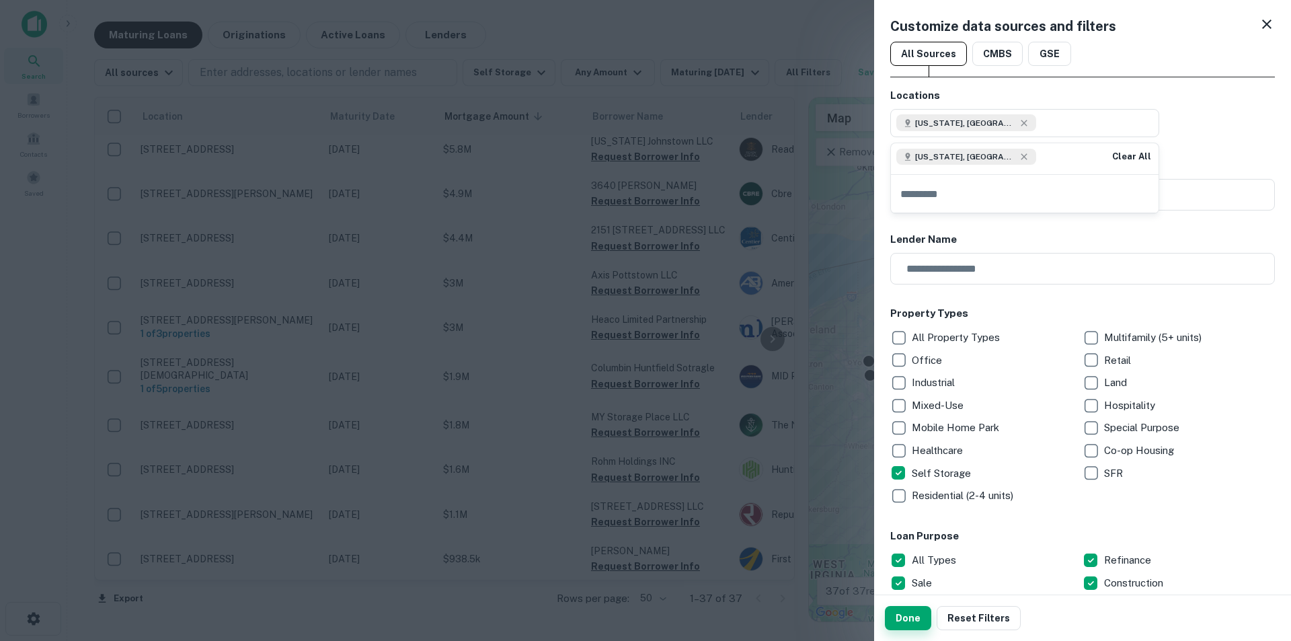
click at [904, 496] on button "Done" at bounding box center [908, 618] width 46 height 24
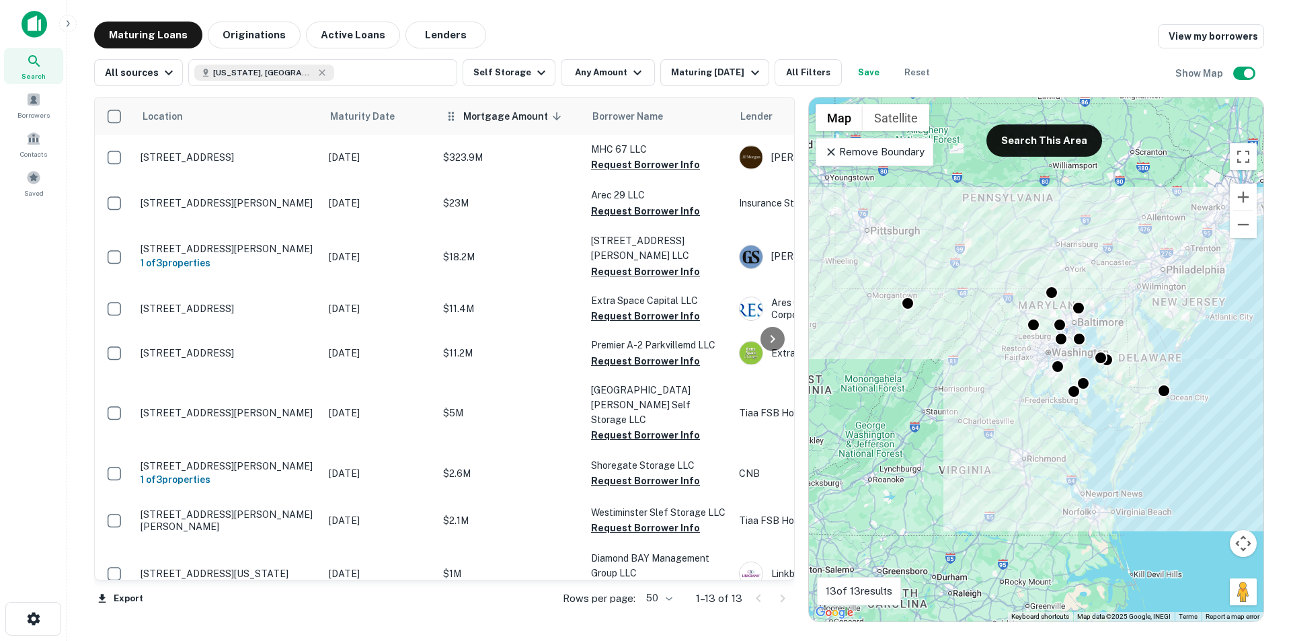
click at [473, 128] on th "Mortgage Amount sorted descending" at bounding box center [510, 117] width 148 height 38
click at [517, 115] on span "Mortgage Amount sorted descending" at bounding box center [514, 116] width 102 height 16
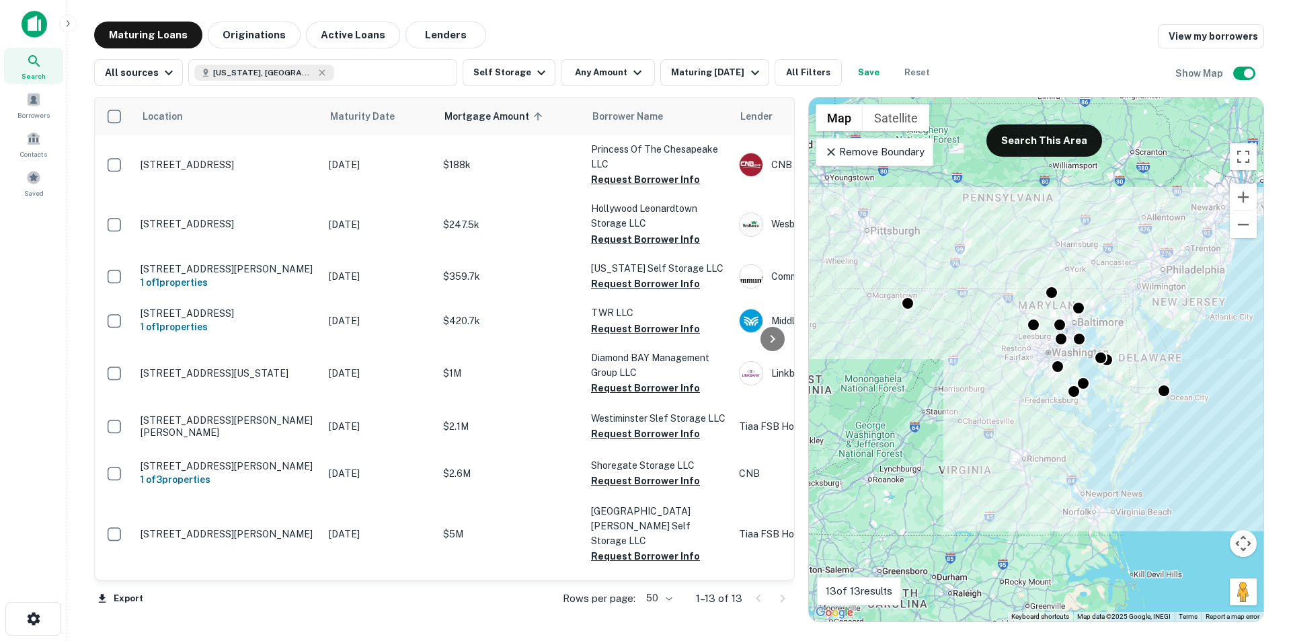
click at [516, 115] on span "Mortgage Amount sorted ascending" at bounding box center [495, 116] width 102 height 16
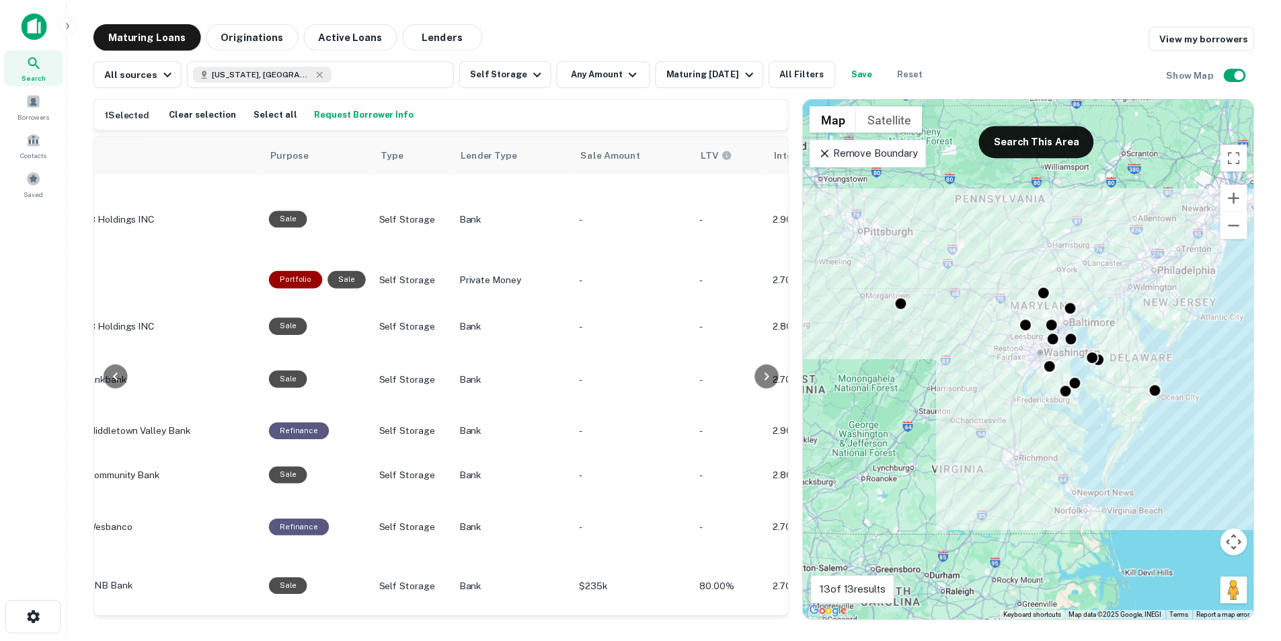
scroll to position [233, 389]
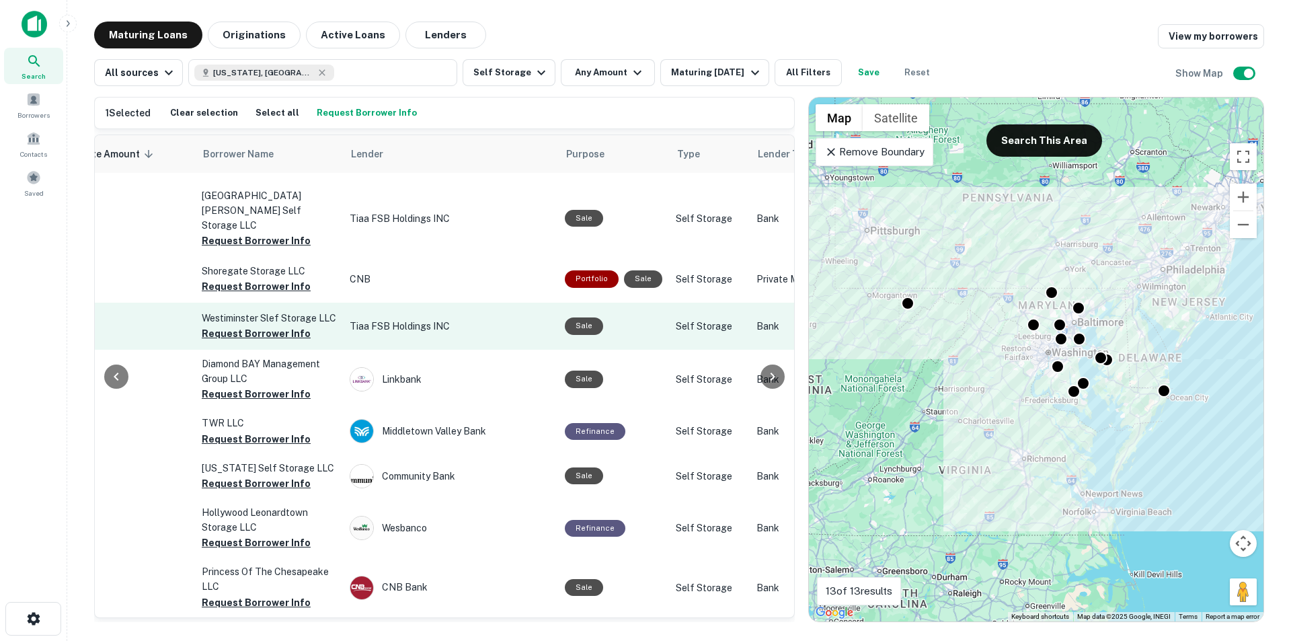
click at [582, 317] on div "Sale" at bounding box center [584, 325] width 38 height 17
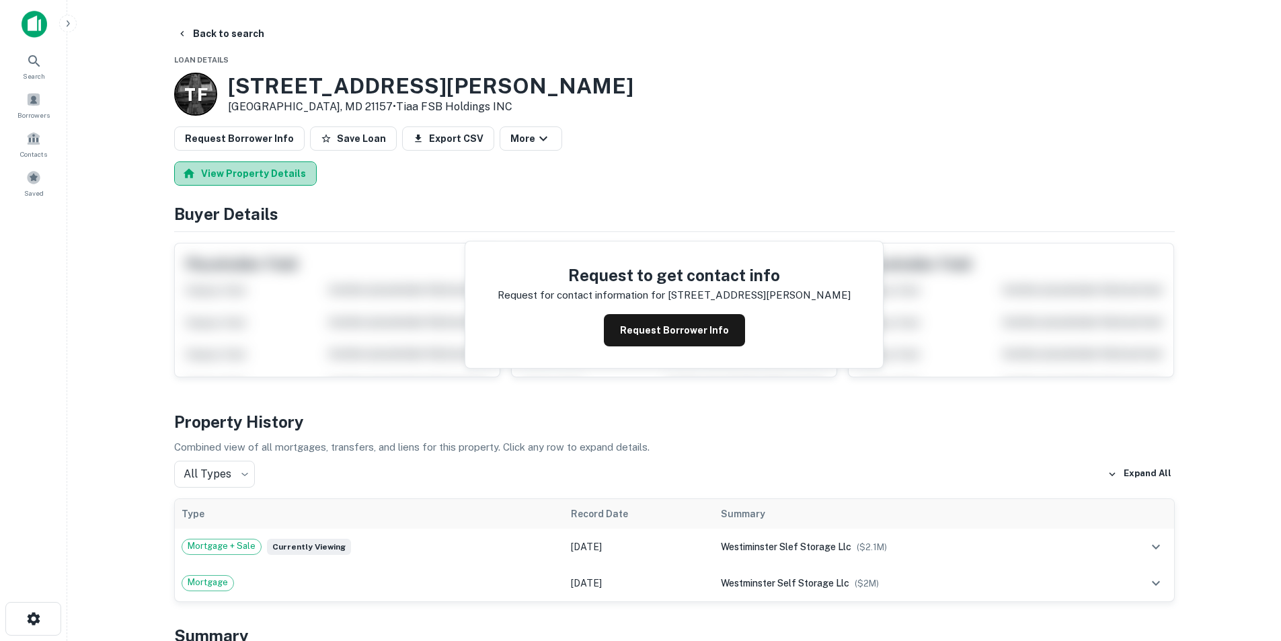
click at [254, 165] on button "View Property Details" at bounding box center [245, 173] width 143 height 24
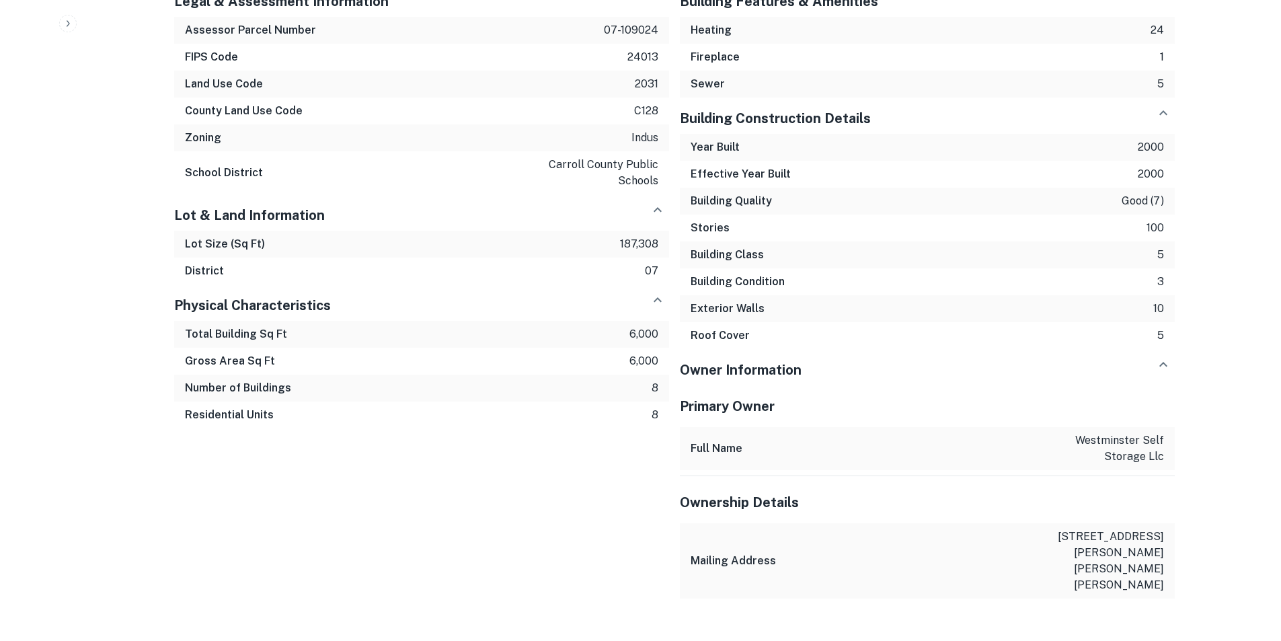
scroll to position [860, 0]
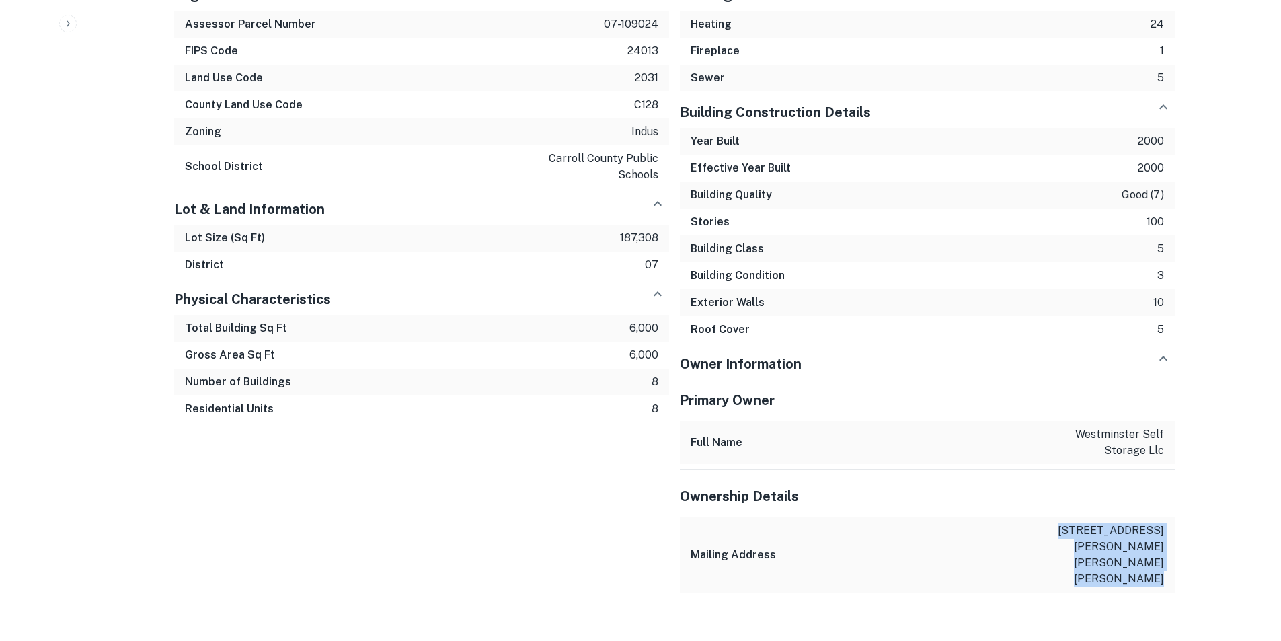
drag, startPoint x: 1047, startPoint y: 529, endPoint x: 1153, endPoint y: 551, distance: 108.5
click at [1022, 496] on div "Mailing Address [STREET_ADDRESS][PERSON_NAME][PERSON_NAME][PERSON_NAME]" at bounding box center [927, 554] width 495 height 75
copy p "[STREET_ADDRESS][PERSON_NAME][PERSON_NAME][PERSON_NAME]"
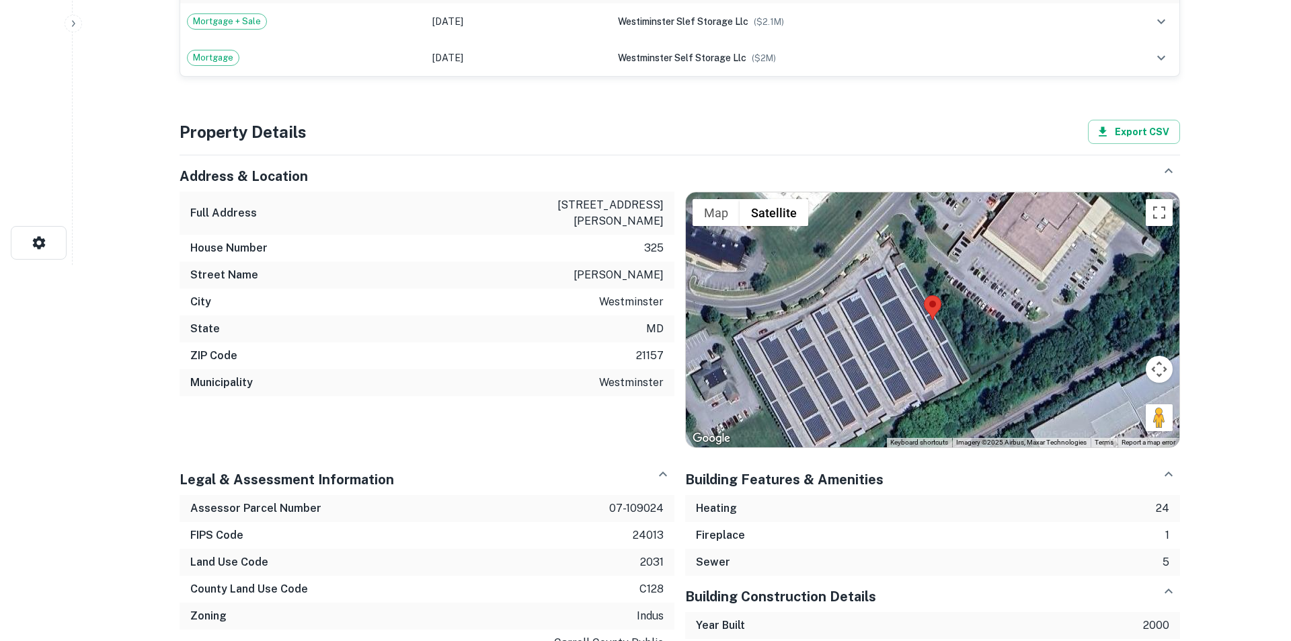
scroll to position [0, 0]
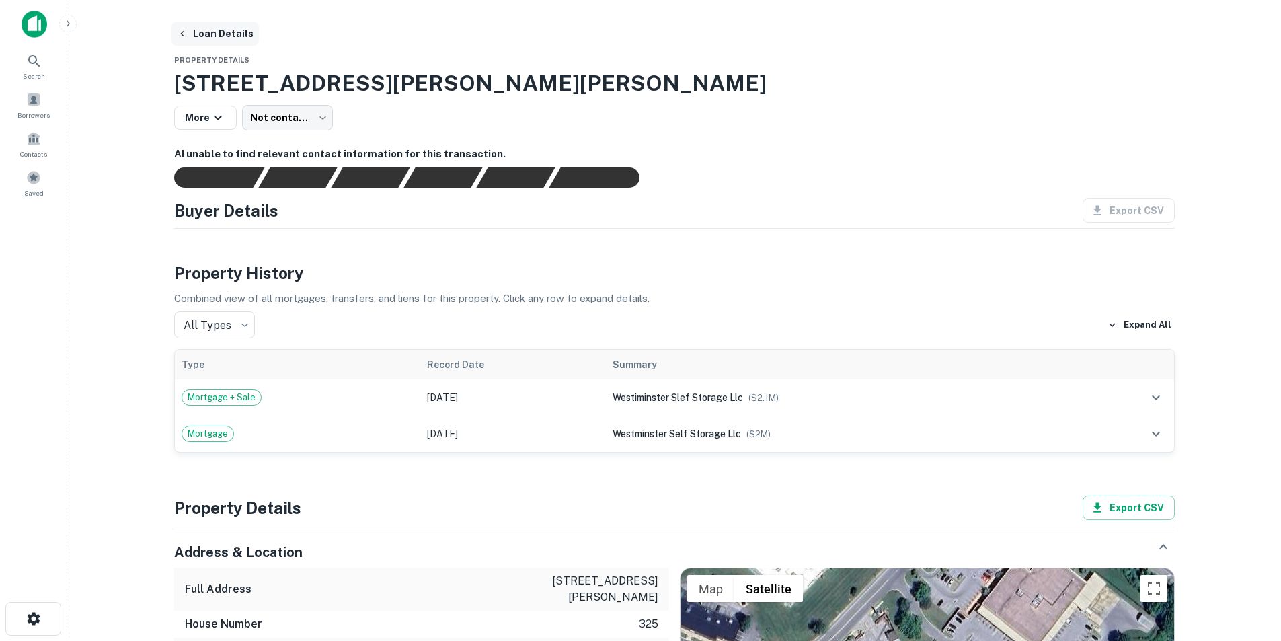
click at [182, 32] on icon "button" at bounding box center [182, 33] width 11 height 11
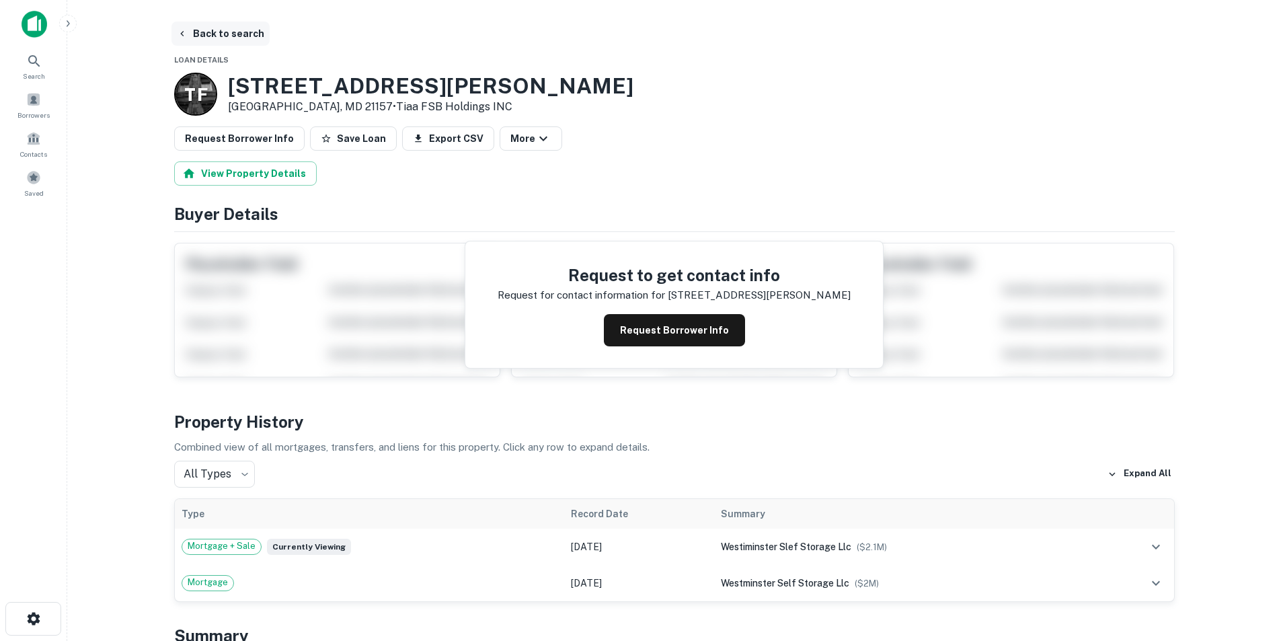
click at [182, 28] on button "Back to search" at bounding box center [220, 34] width 98 height 24
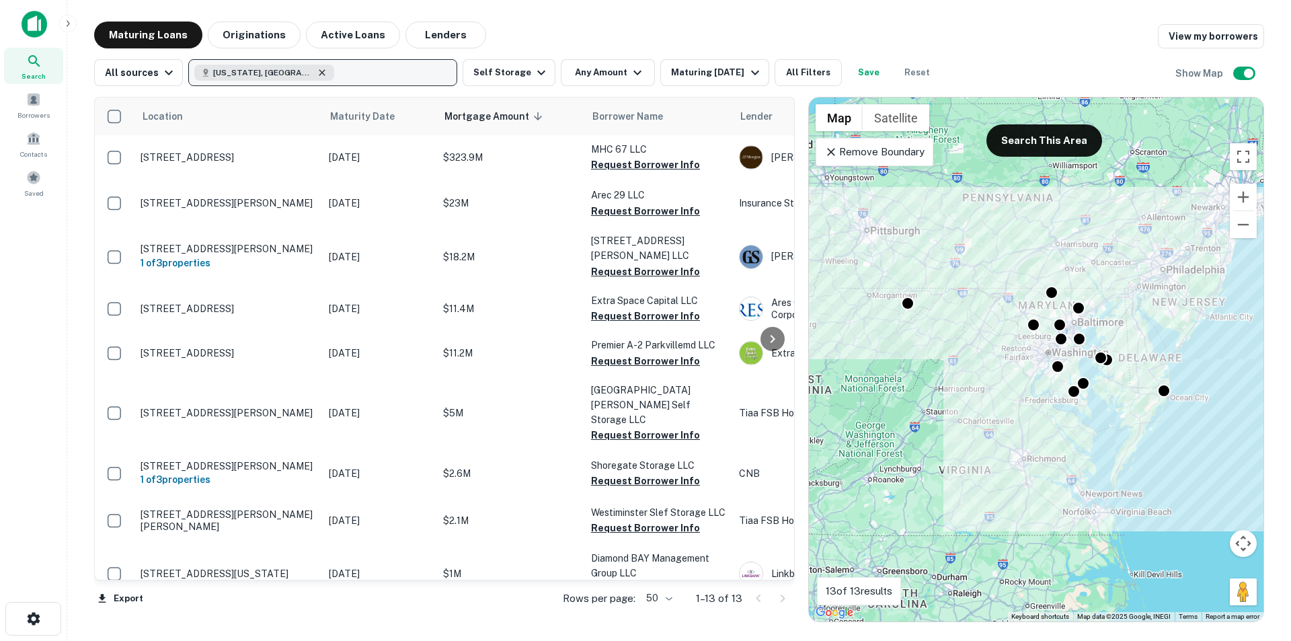
click at [317, 76] on icon "button" at bounding box center [322, 72] width 11 height 11
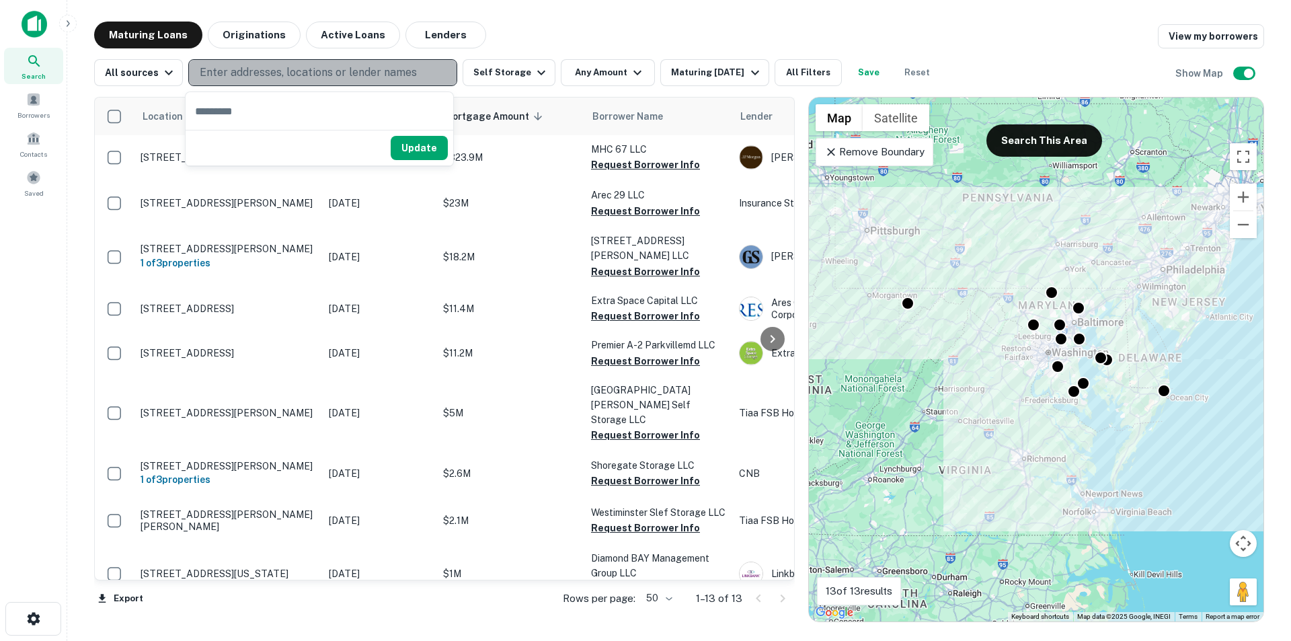
click at [351, 65] on button "Enter addresses, locations or lender names" at bounding box center [322, 72] width 269 height 27
click at [339, 81] on button "Enter addresses, locations or lender names" at bounding box center [322, 72] width 269 height 27
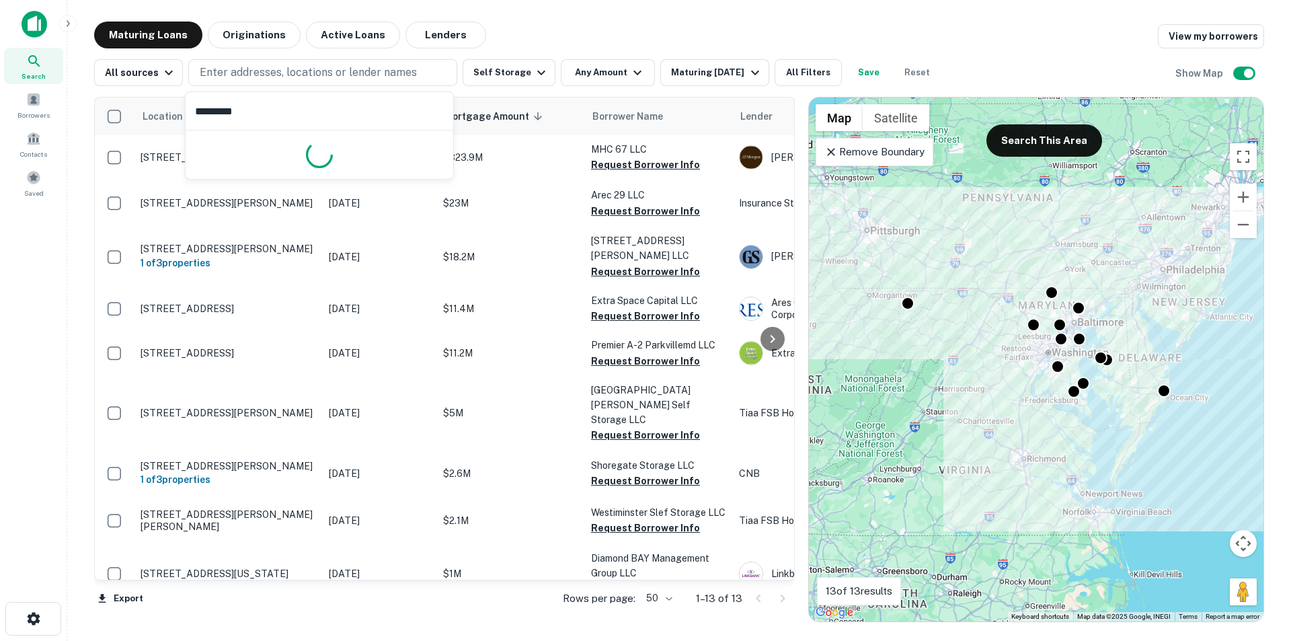
type input "********"
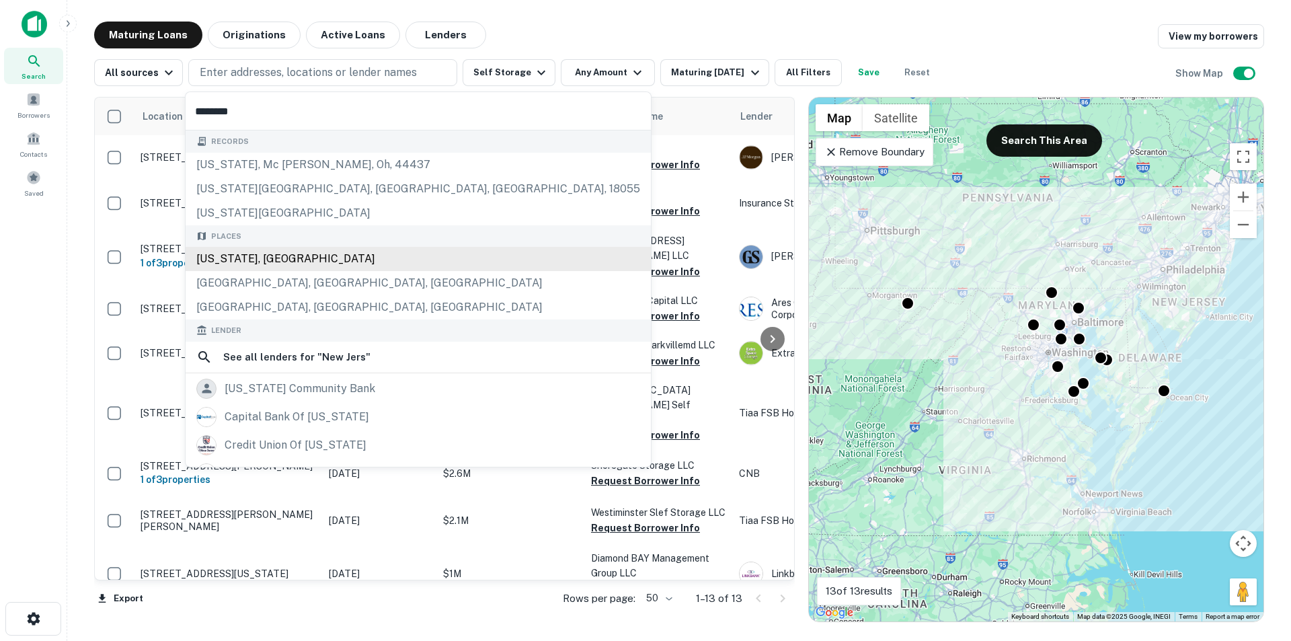
click at [220, 262] on div "[US_STATE], [GEOGRAPHIC_DATA]" at bounding box center [418, 259] width 465 height 24
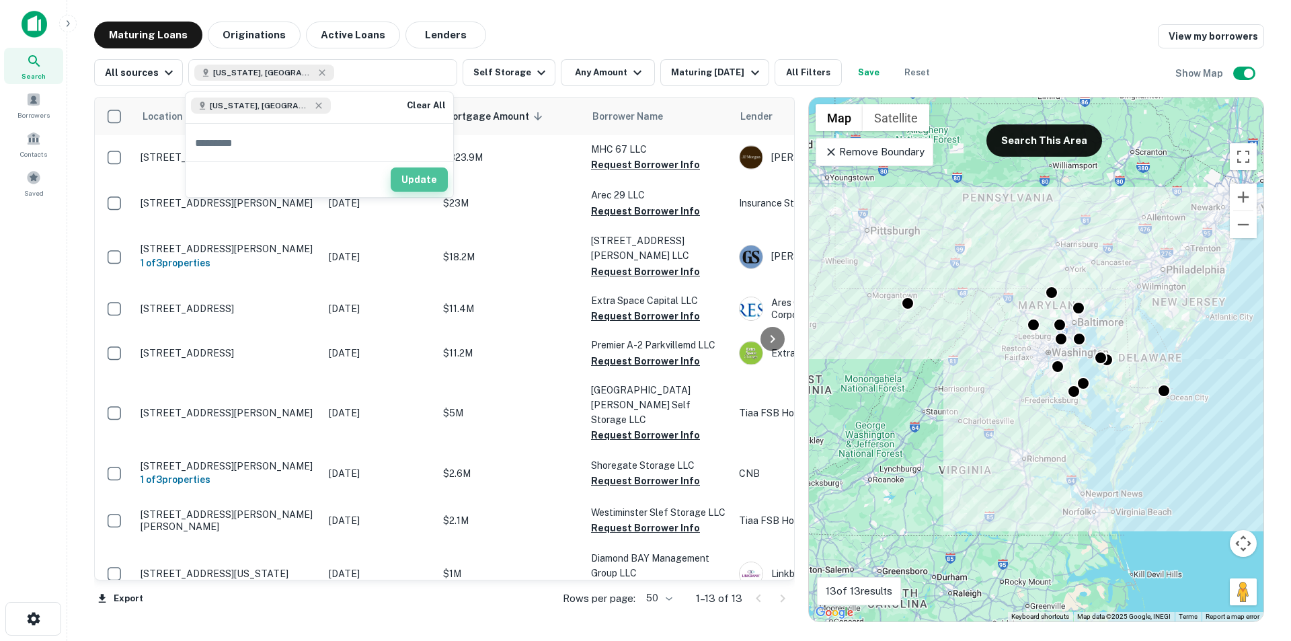
click at [419, 190] on button "Update" at bounding box center [419, 179] width 57 height 24
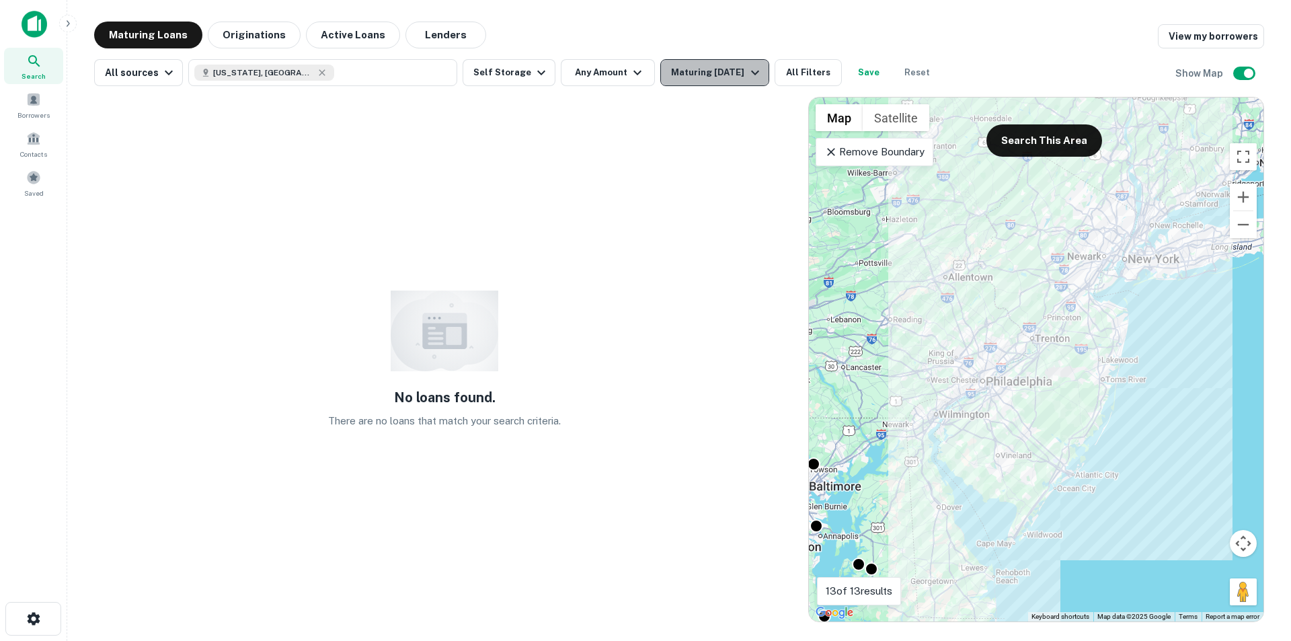
click at [763, 75] on icon "button" at bounding box center [755, 73] width 16 height 16
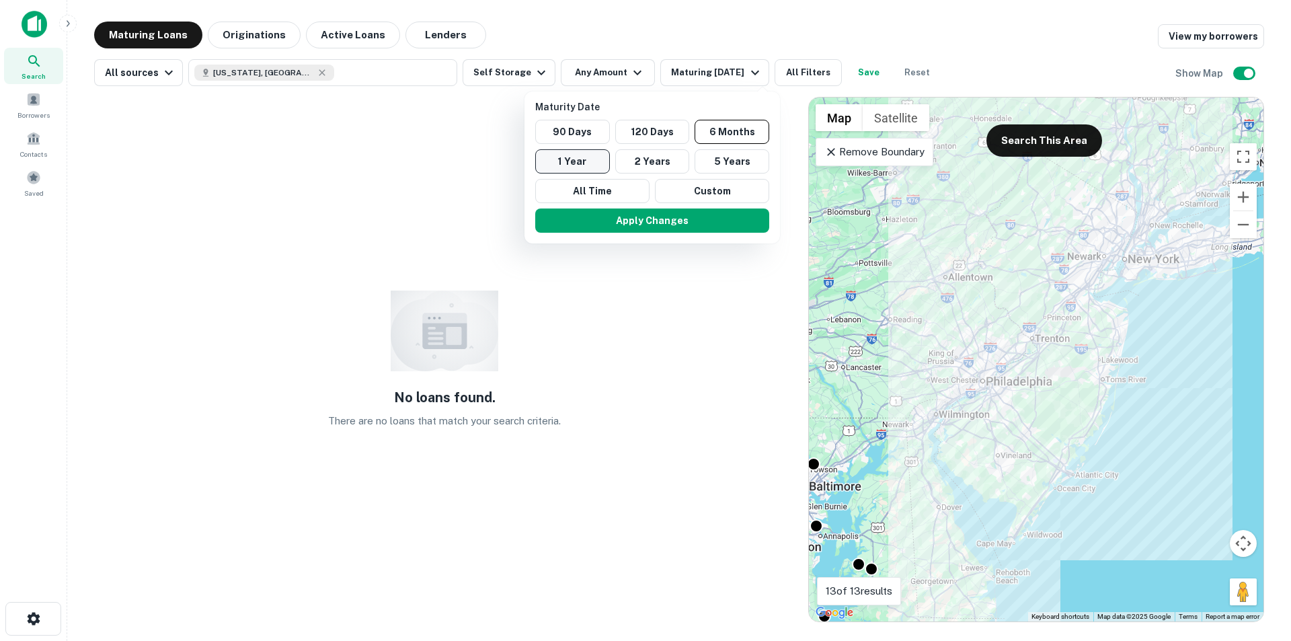
click at [589, 158] on button "1 Year" at bounding box center [572, 161] width 75 height 24
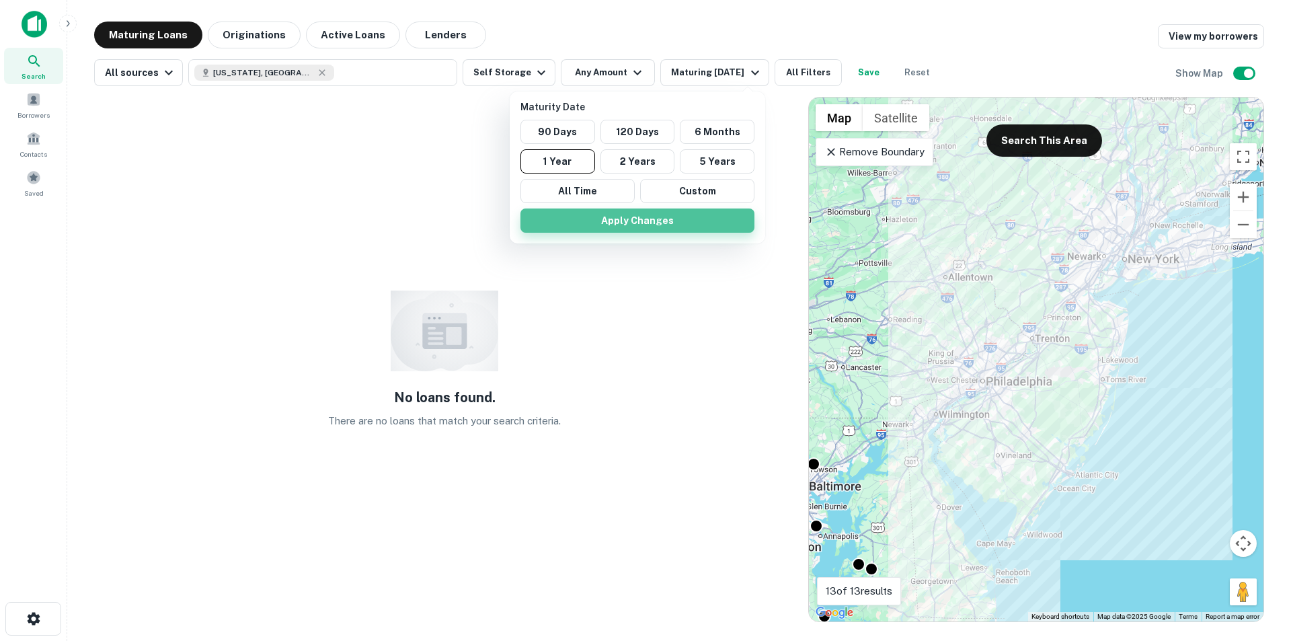
click at [649, 223] on button "Apply Changes" at bounding box center [637, 220] width 234 height 24
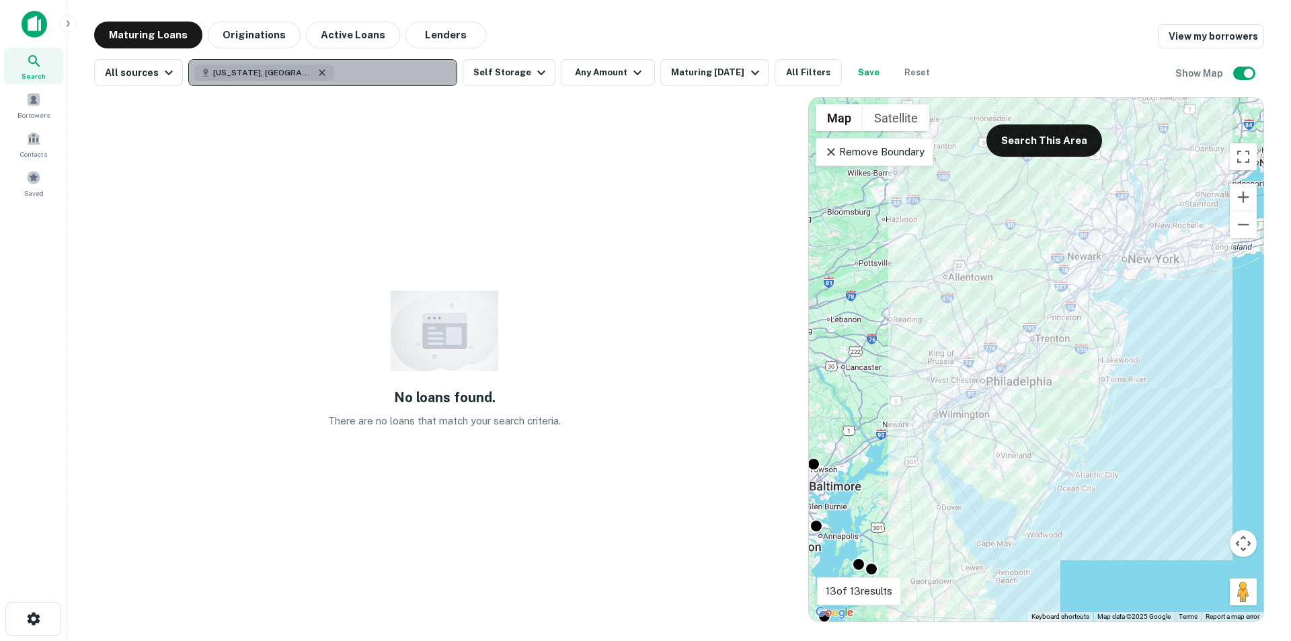
click at [317, 75] on icon "button" at bounding box center [322, 72] width 11 height 11
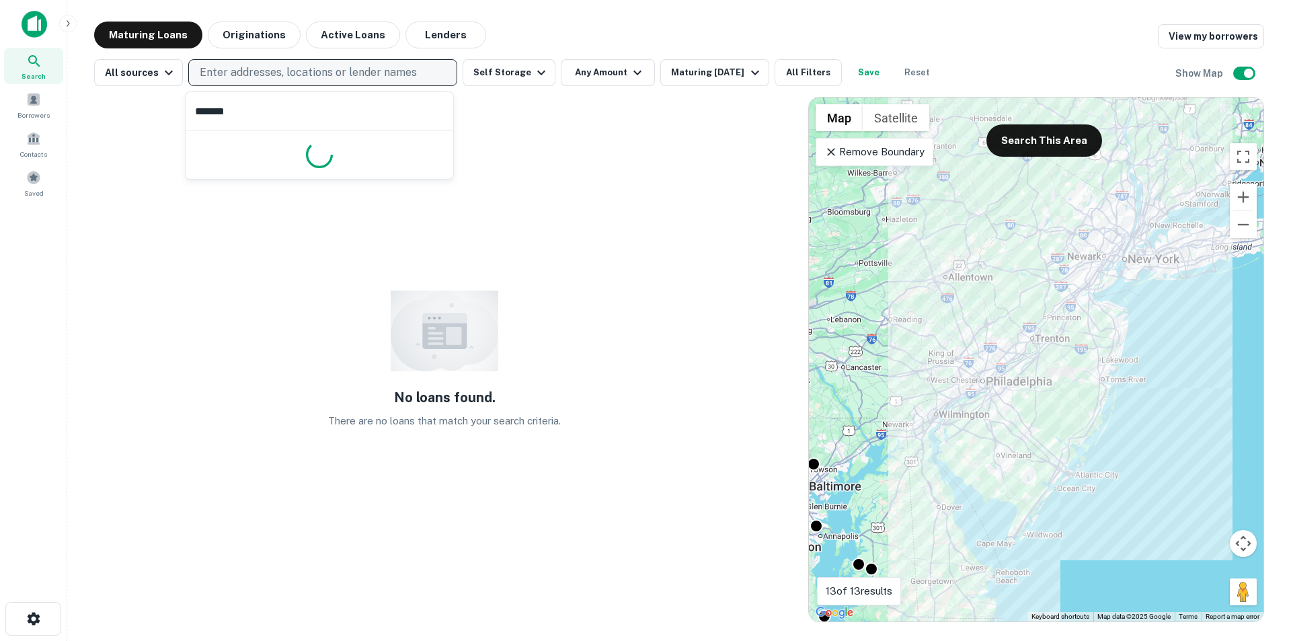
type input "********"
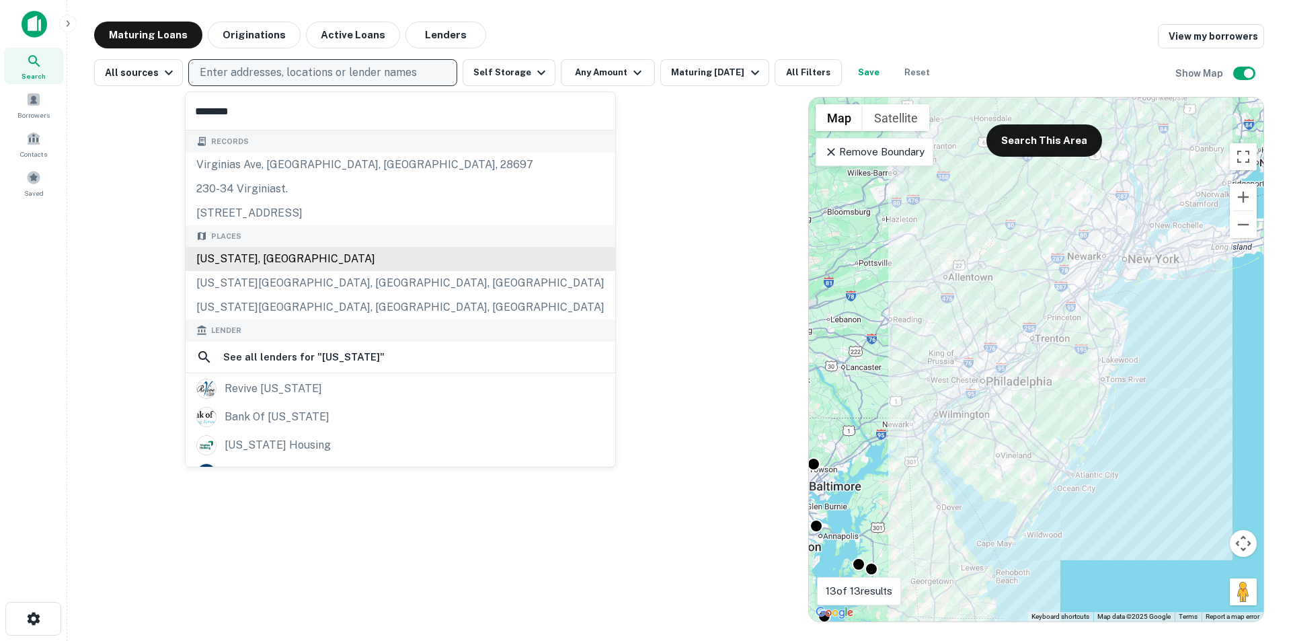
click at [245, 258] on div "Places [US_STATE], [GEOGRAPHIC_DATA] [US_STATE][GEOGRAPHIC_DATA], [GEOGRAPHIC_D…" at bounding box center [401, 272] width 430 height 95
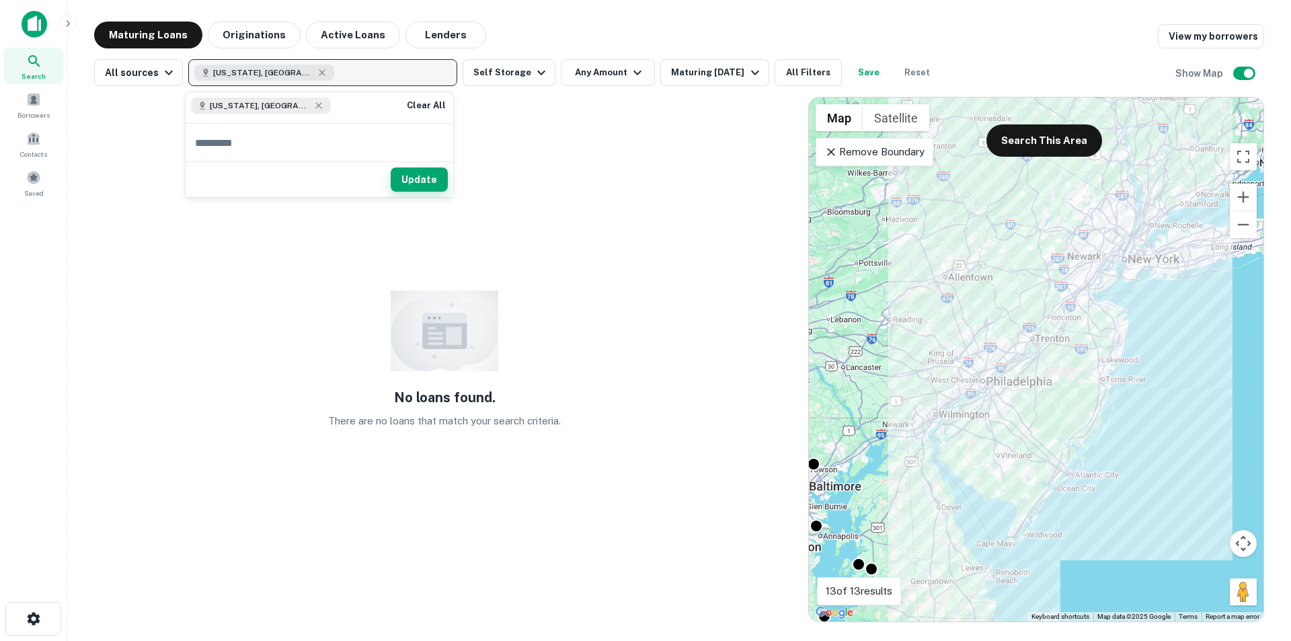
click at [428, 177] on button "Update" at bounding box center [419, 179] width 57 height 24
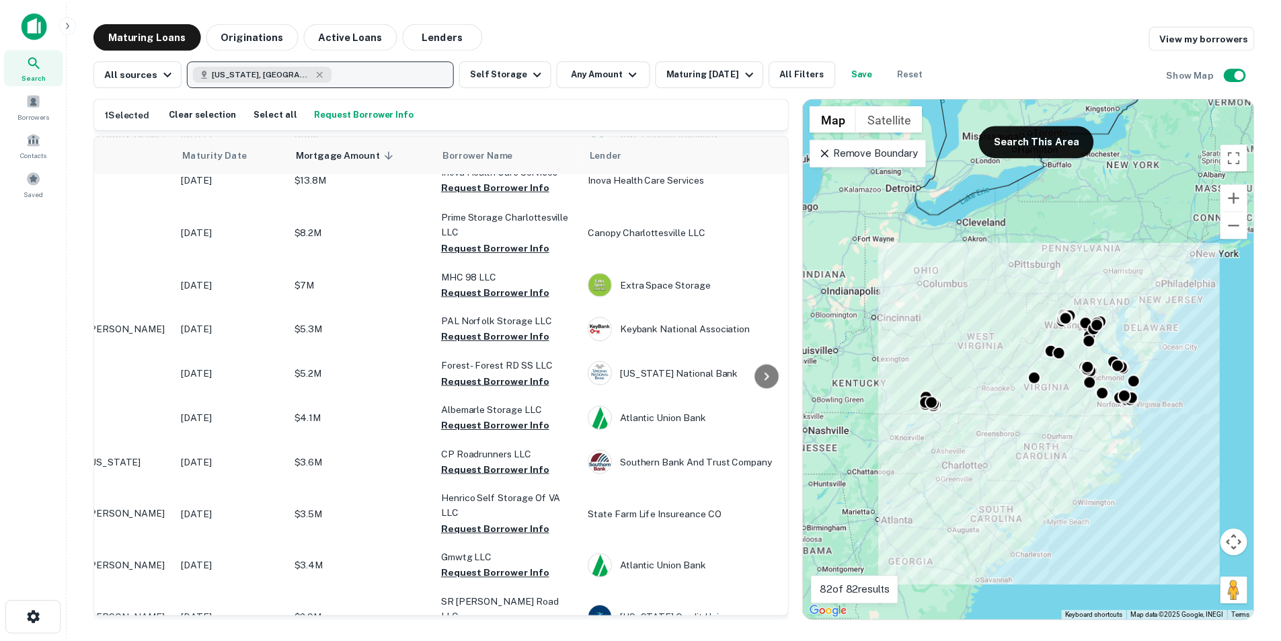
scroll to position [538, 0]
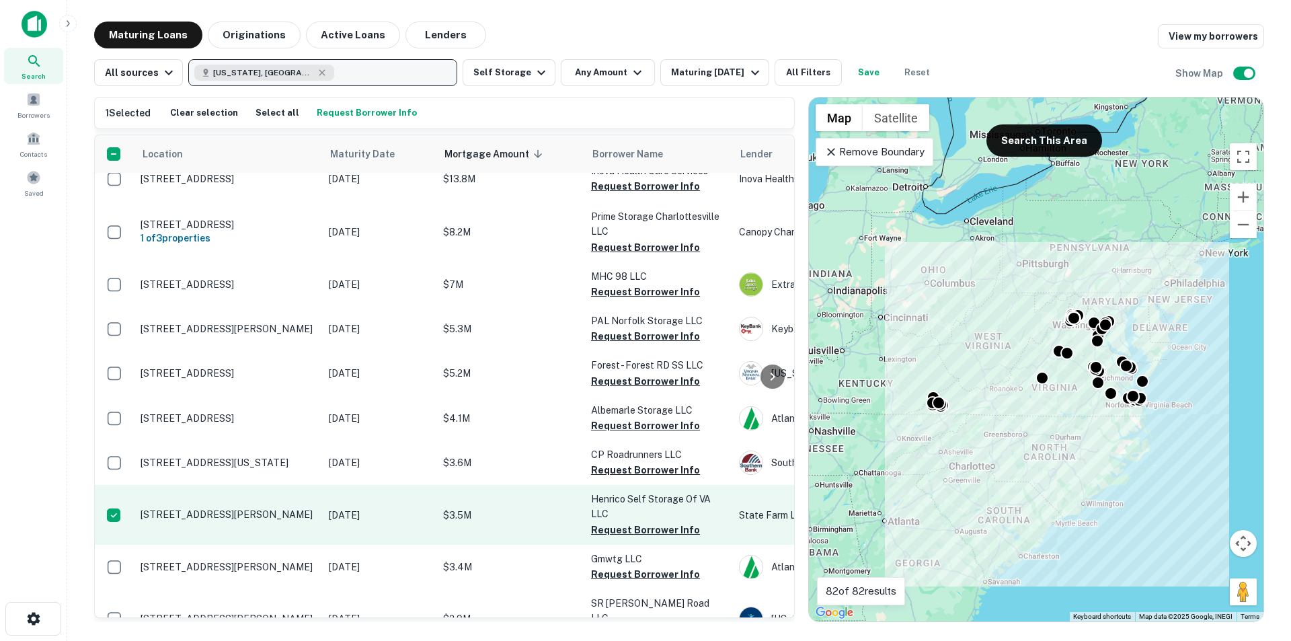
click at [174, 496] on p "[STREET_ADDRESS][PERSON_NAME]" at bounding box center [228, 514] width 175 height 12
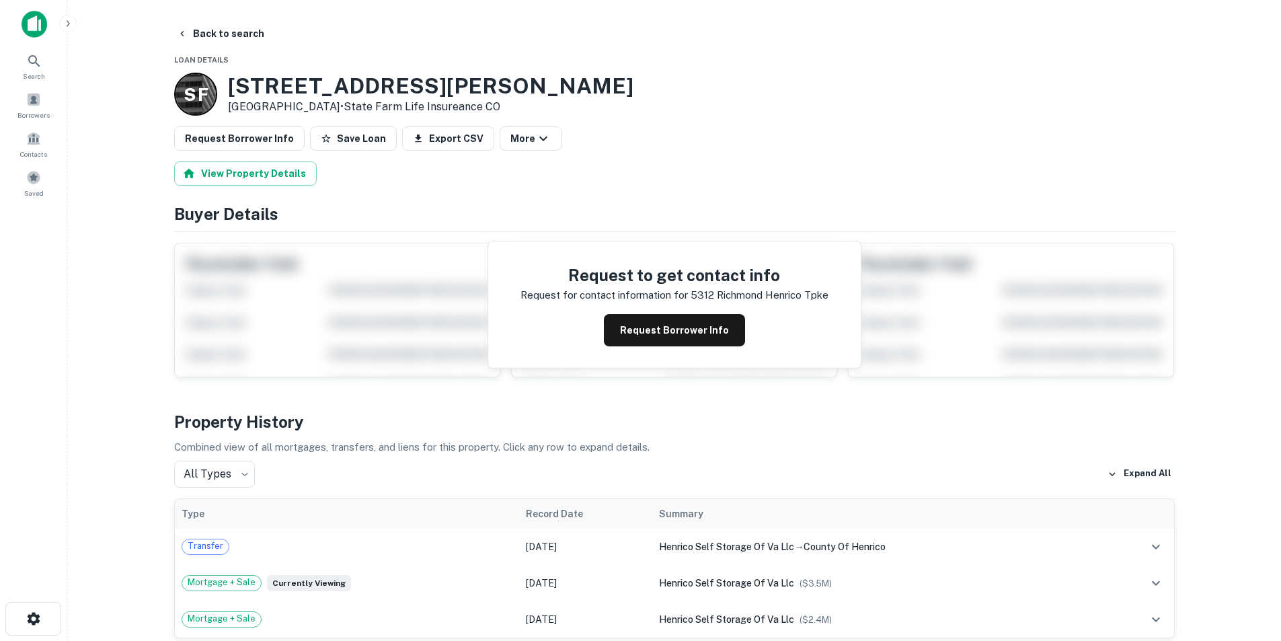
drag, startPoint x: 266, startPoint y: 178, endPoint x: 304, endPoint y: 206, distance: 47.6
click at [264, 178] on button "View Property Details" at bounding box center [245, 173] width 143 height 24
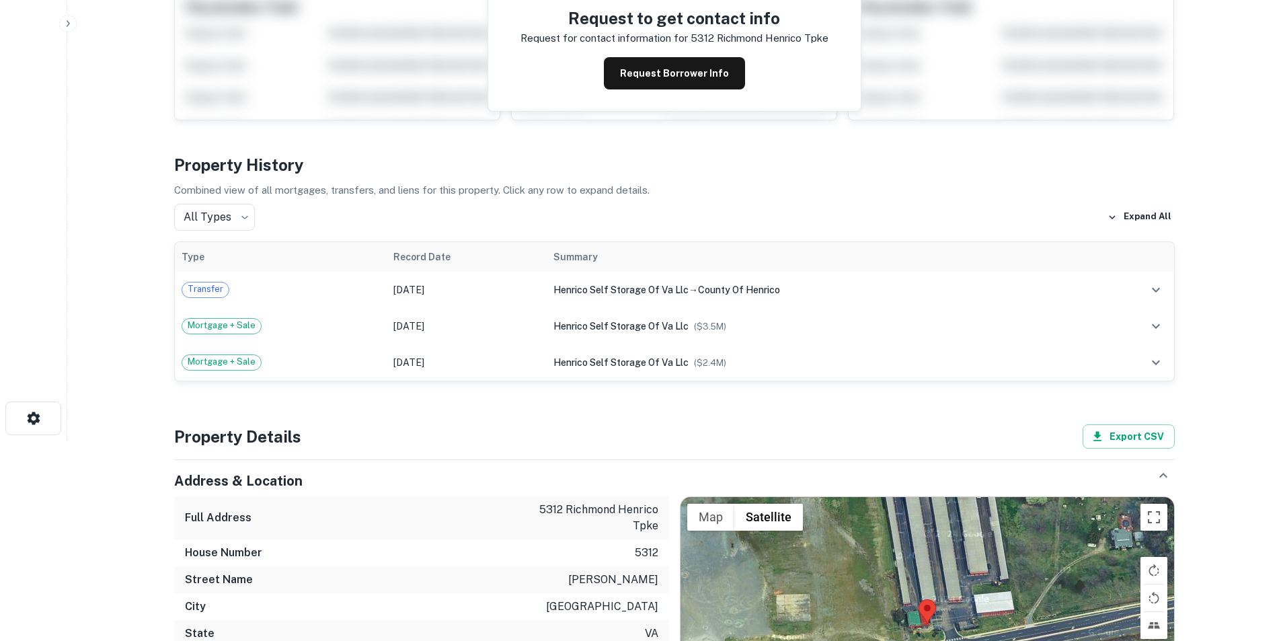
scroll to position [202, 0]
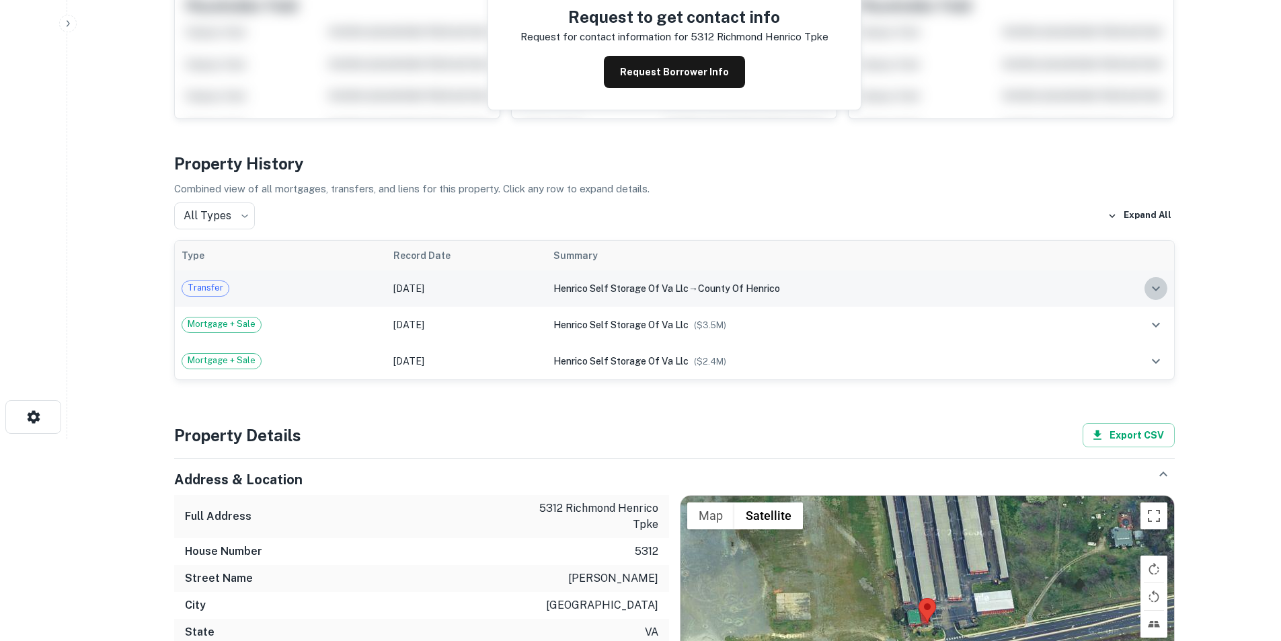
click at [1022, 287] on icon "expand row" at bounding box center [1156, 288] width 16 height 16
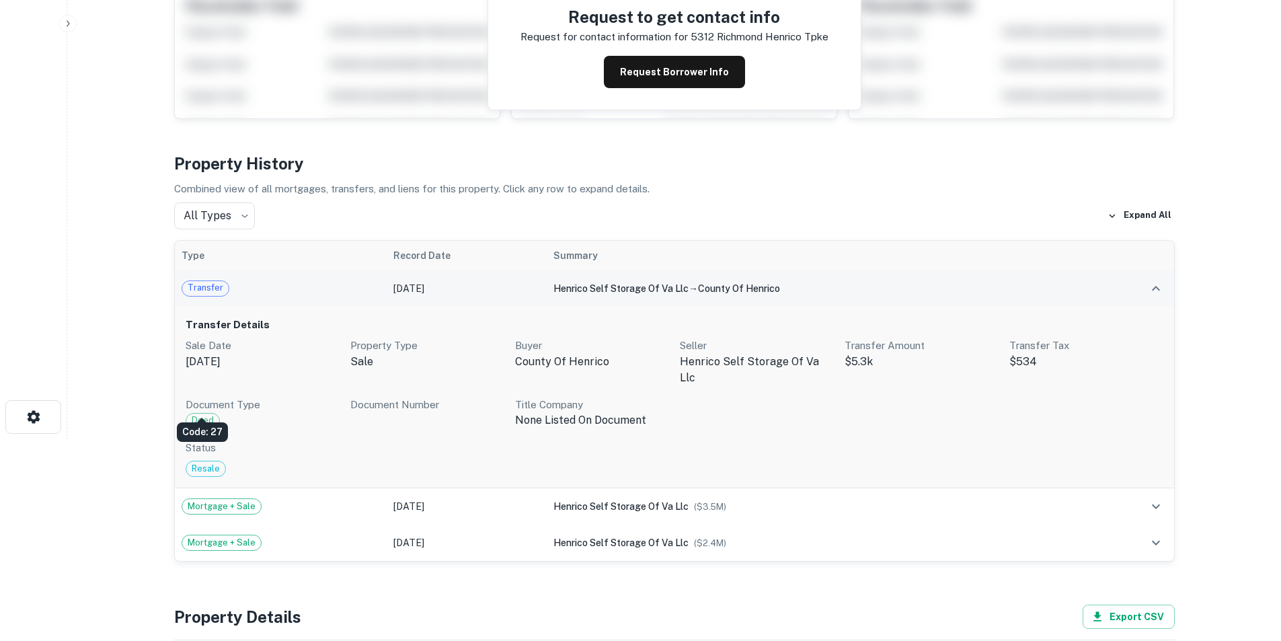
click at [206, 414] on span "Deed" at bounding box center [202, 420] width 33 height 13
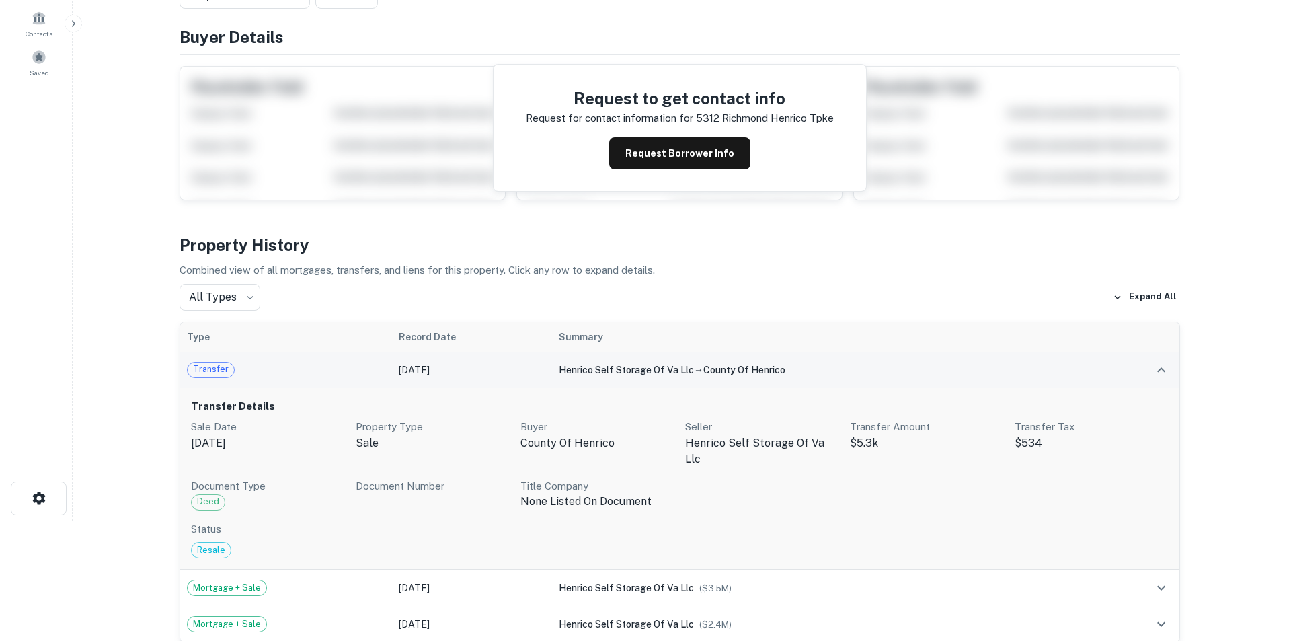
scroll to position [0, 0]
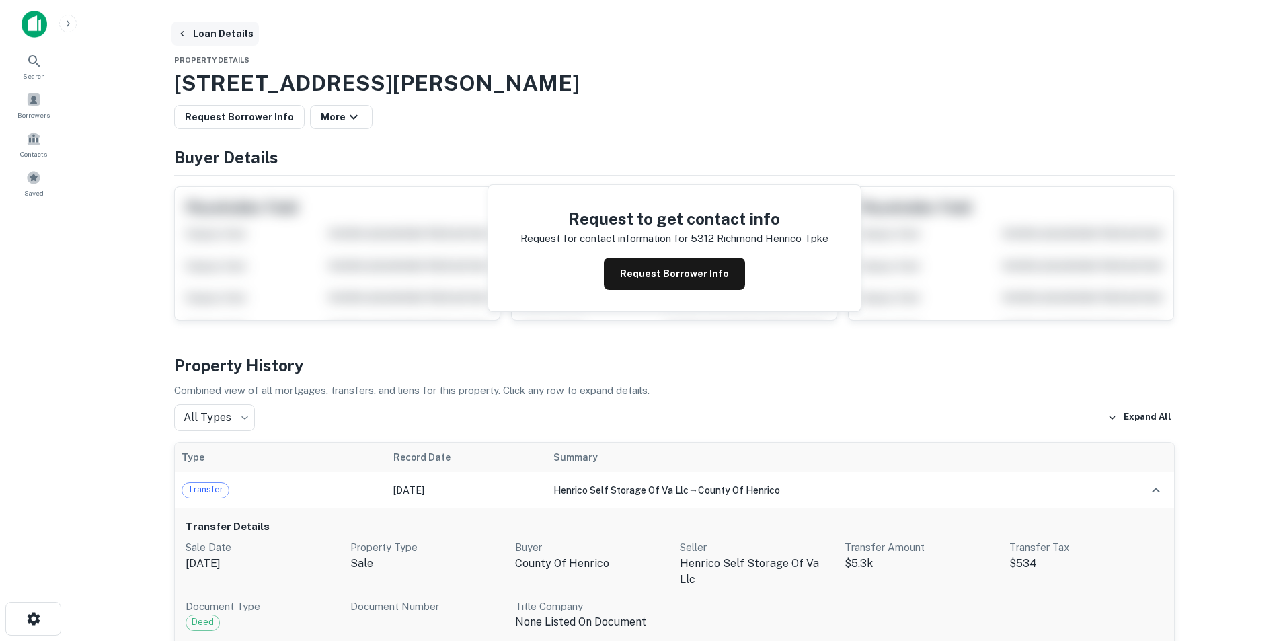
click at [206, 35] on button "Loan Details" at bounding box center [214, 34] width 87 height 24
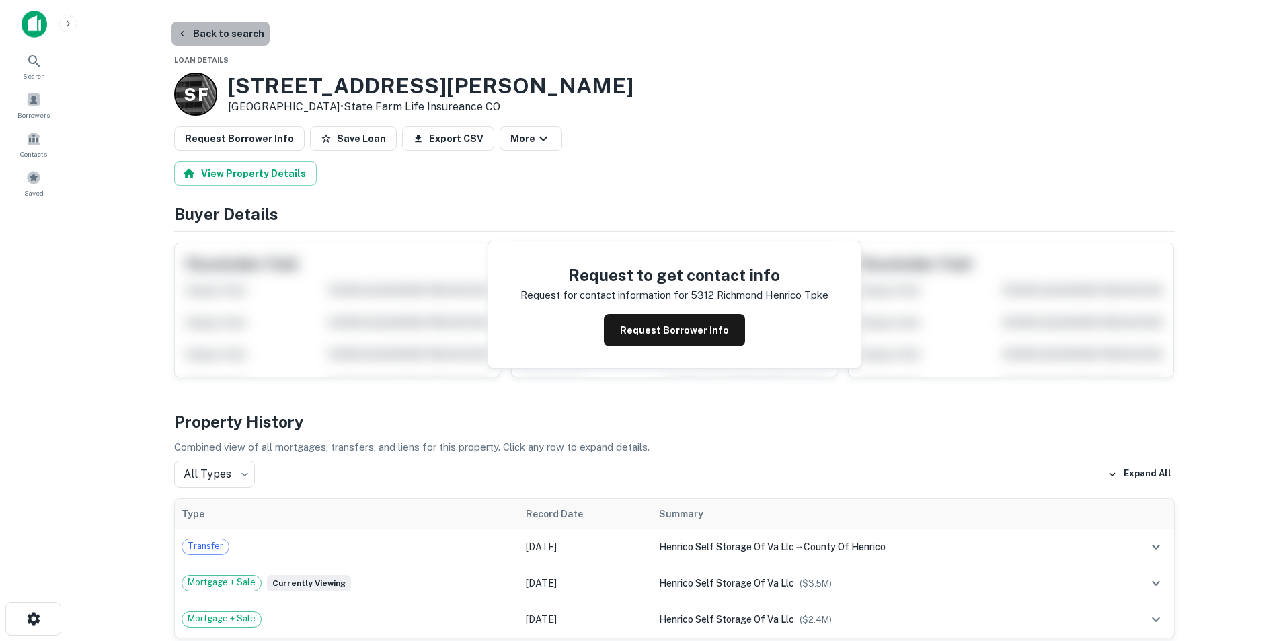
click at [231, 31] on button "Back to search" at bounding box center [220, 34] width 98 height 24
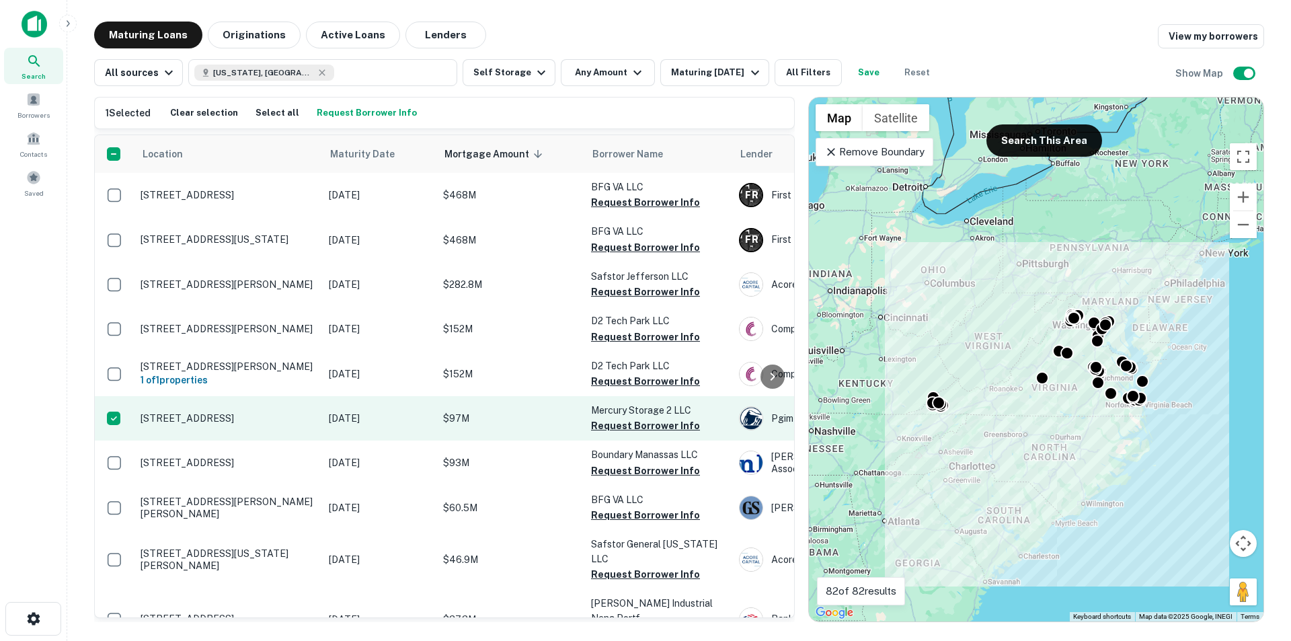
click at [196, 423] on p "[STREET_ADDRESS]" at bounding box center [228, 418] width 175 height 12
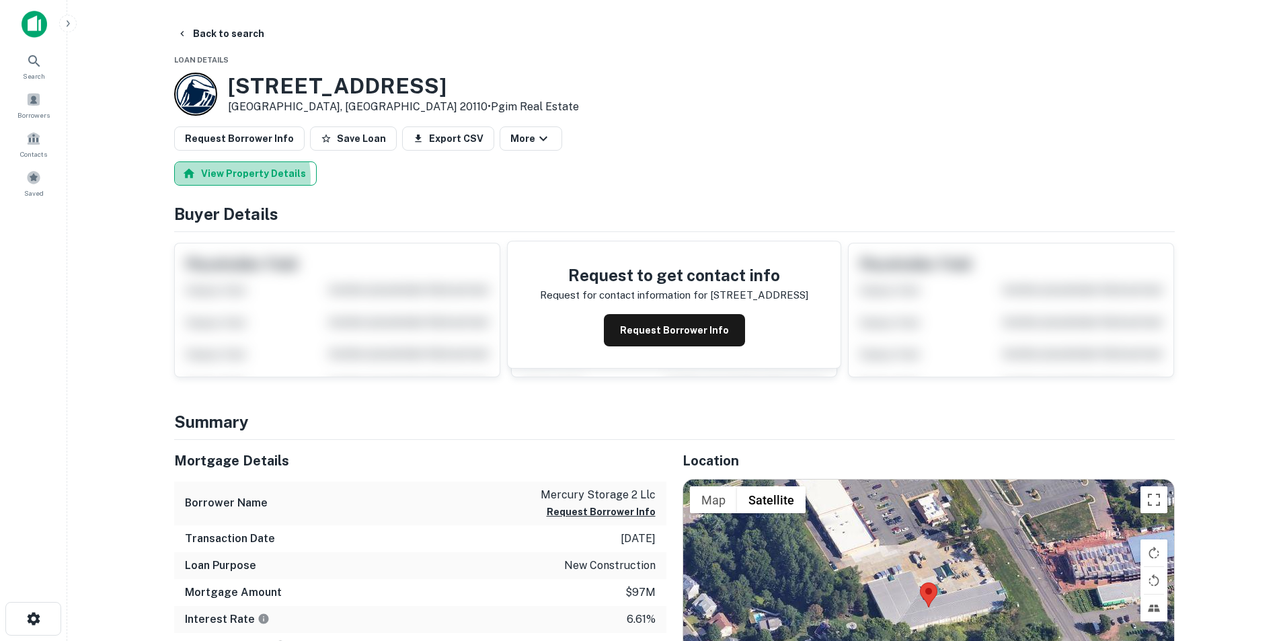
click at [206, 179] on button "View Property Details" at bounding box center [245, 173] width 143 height 24
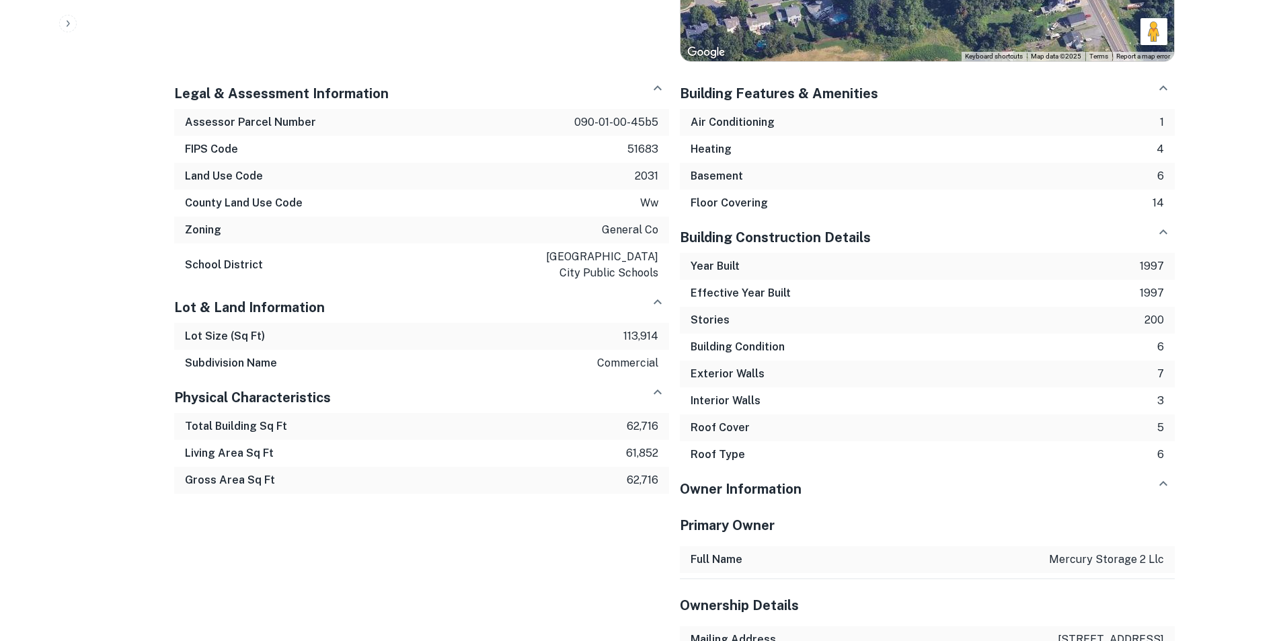
scroll to position [834, 0]
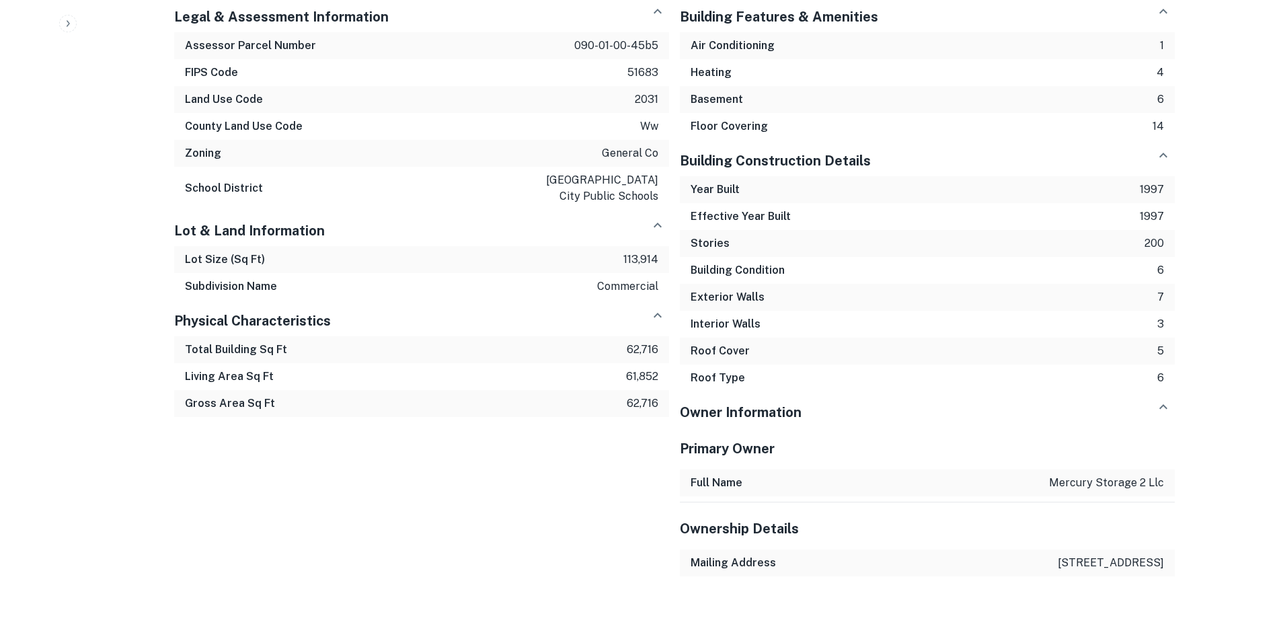
drag, startPoint x: 1058, startPoint y: 531, endPoint x: 1188, endPoint y: 559, distance: 133.3
copy p "[STREET_ADDRESS]"
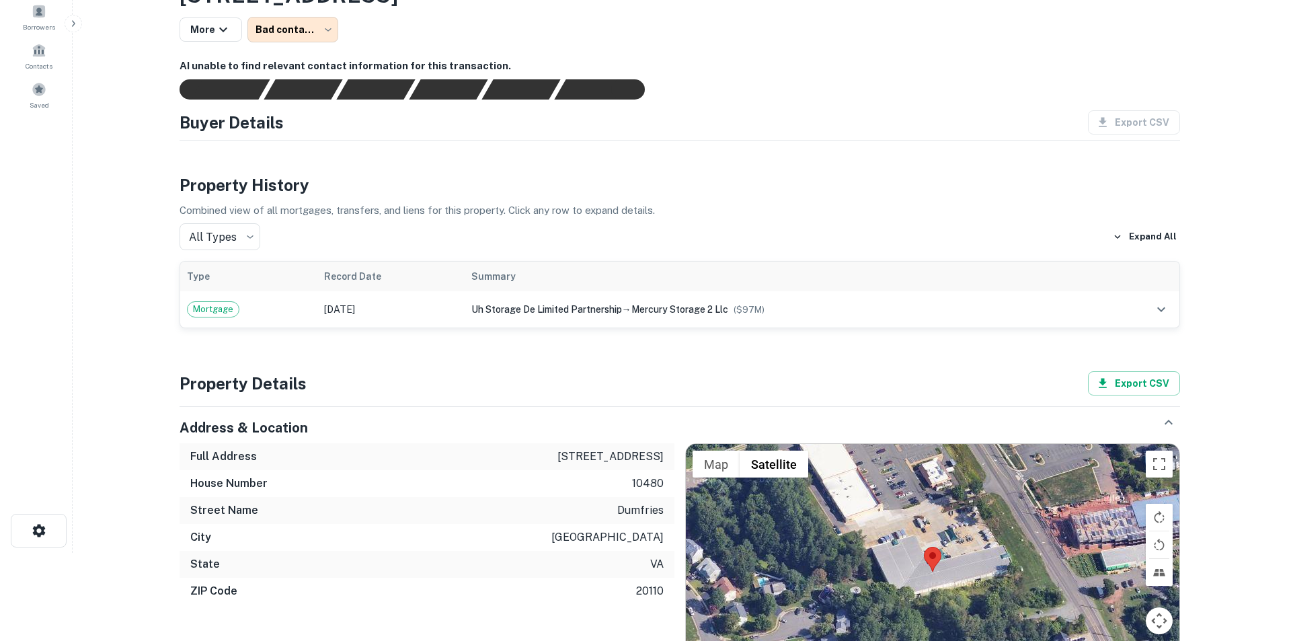
scroll to position [0, 0]
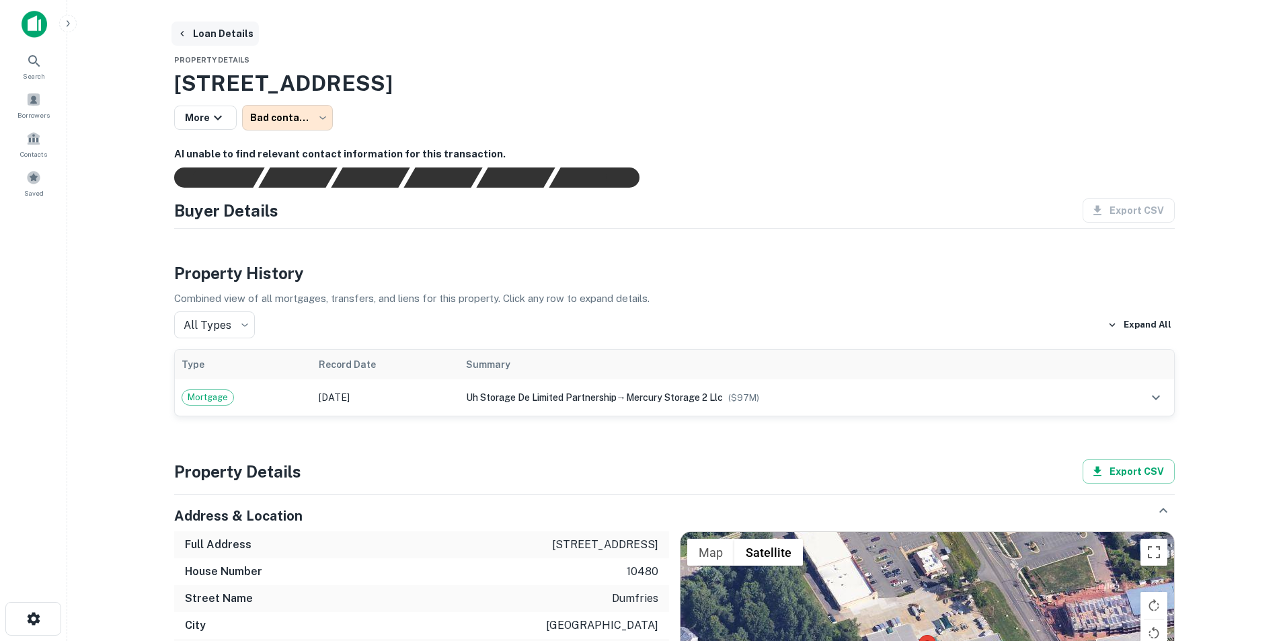
click at [209, 34] on button "Loan Details" at bounding box center [214, 34] width 87 height 24
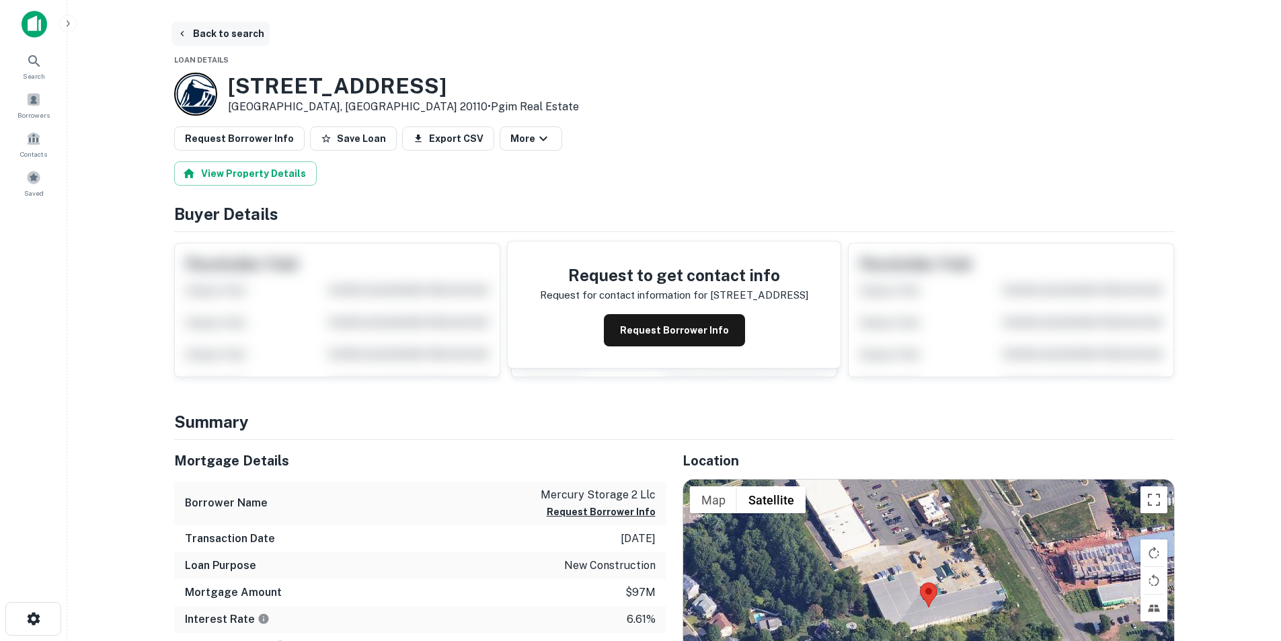
click at [208, 37] on button "Back to search" at bounding box center [220, 34] width 98 height 24
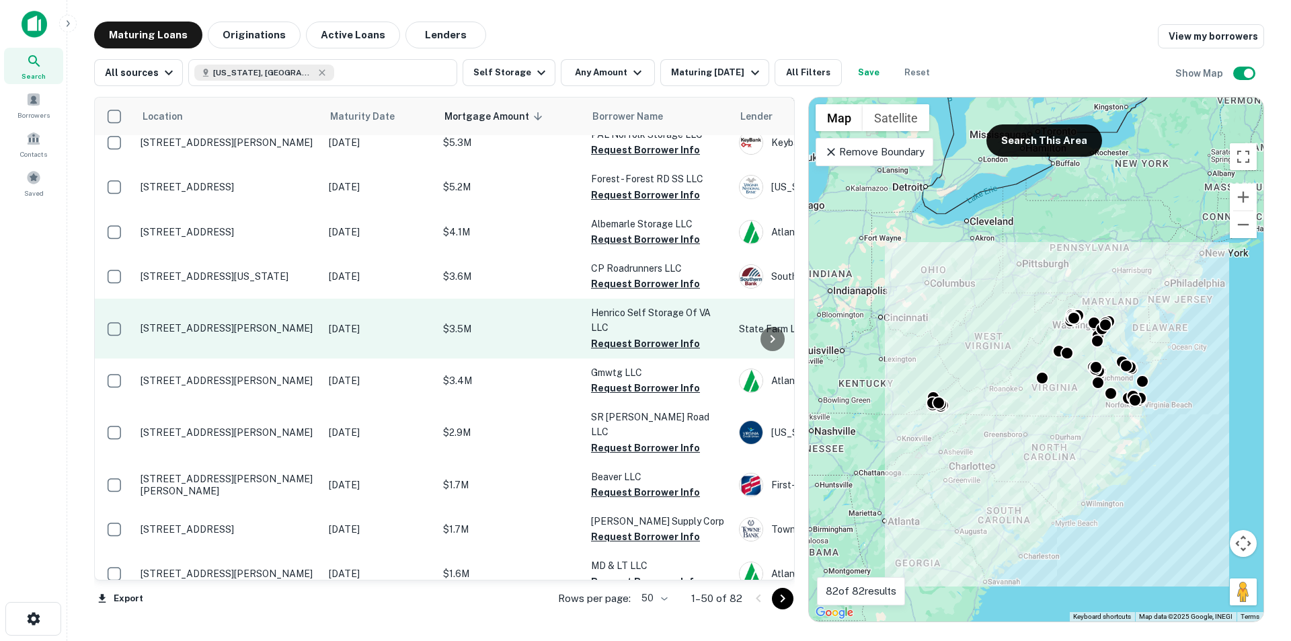
scroll to position [672, 0]
